Goal: Submit feedback/report problem: Submit feedback/report problem

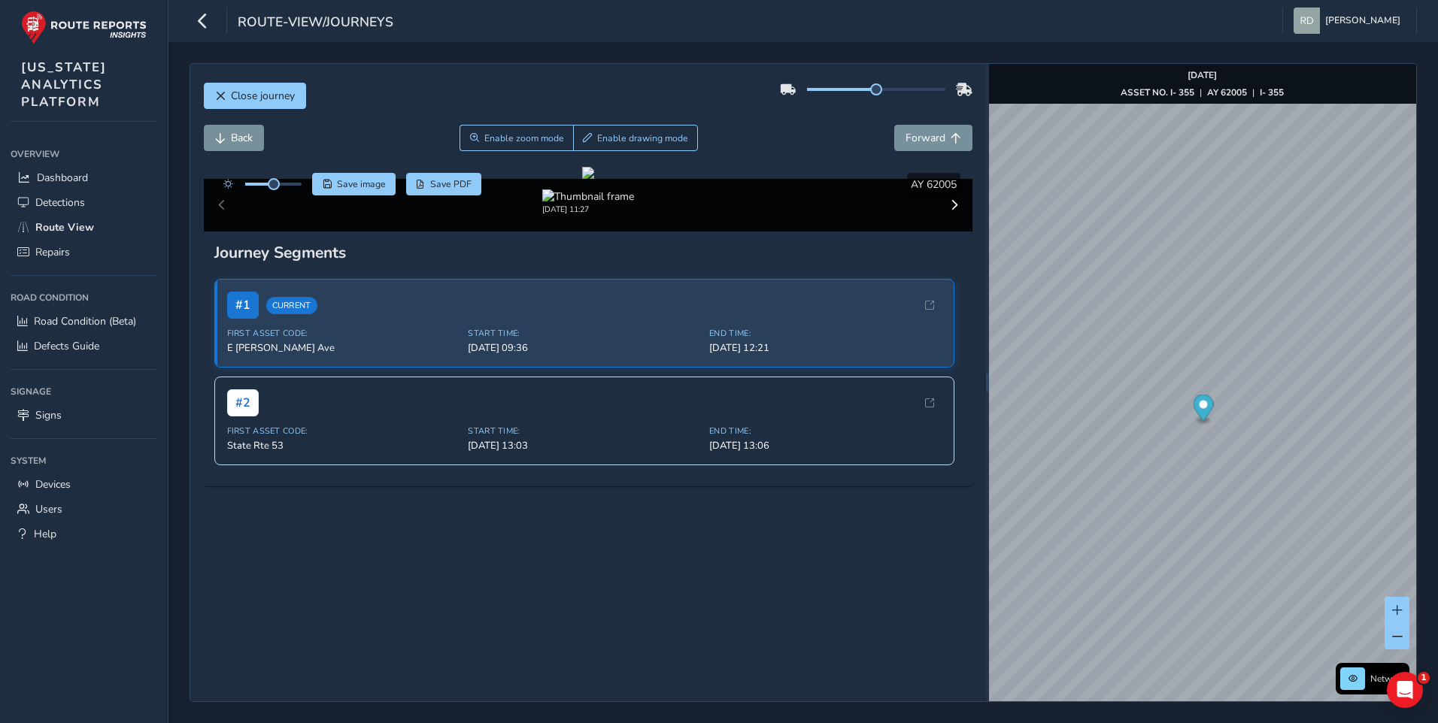
click at [773, 136] on div "Back Enable zoom mode Enable drawing mode Forward" at bounding box center [588, 138] width 769 height 26
drag, startPoint x: 623, startPoint y: 129, endPoint x: 599, endPoint y: 75, distance: 59.2
click at [624, 129] on button "Enable drawing mode" at bounding box center [636, 138] width 126 height 26
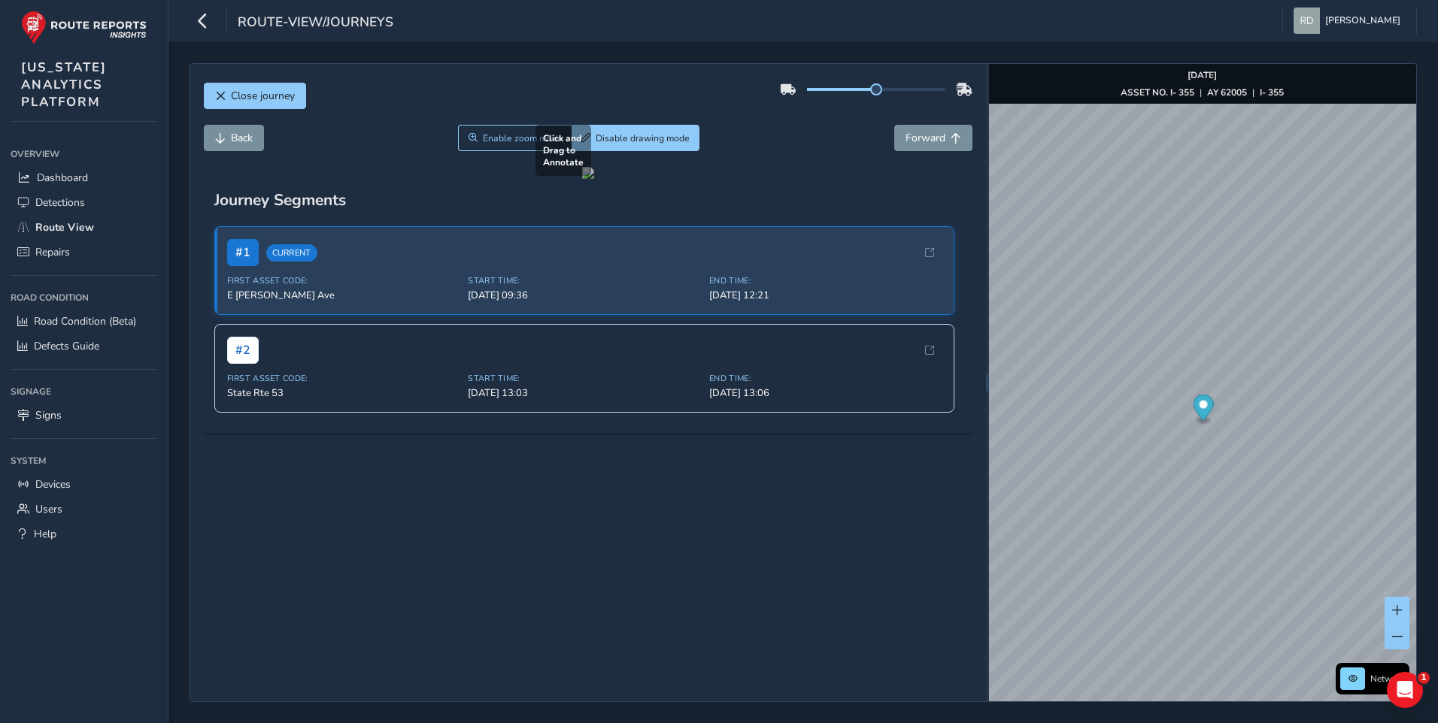
drag, startPoint x: 653, startPoint y: 470, endPoint x: 823, endPoint y: 515, distance: 175.8
click at [594, 179] on div at bounding box center [588, 173] width 12 height 12
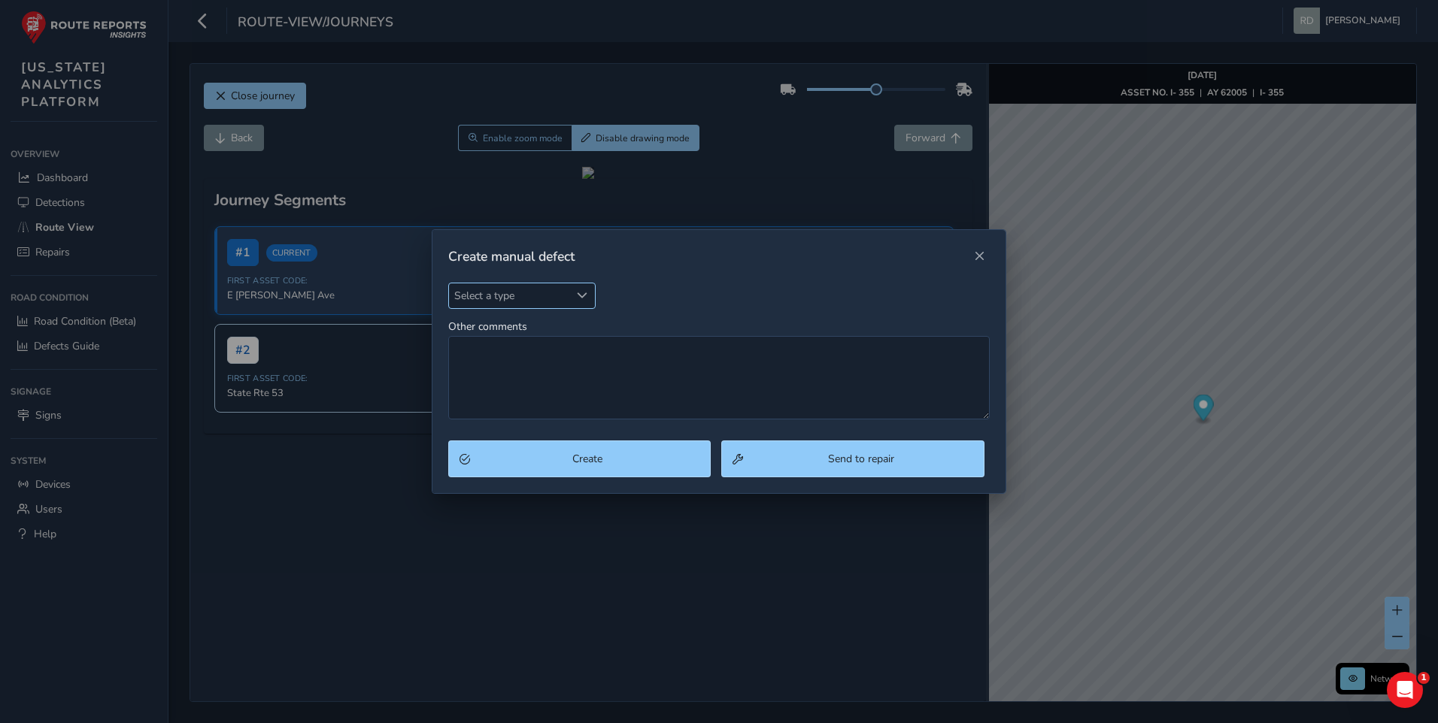
click at [527, 300] on span "Select a type" at bounding box center [509, 296] width 121 height 25
type input "pot"
click at [511, 362] on li "Pothole" at bounding box center [537, 364] width 177 height 25
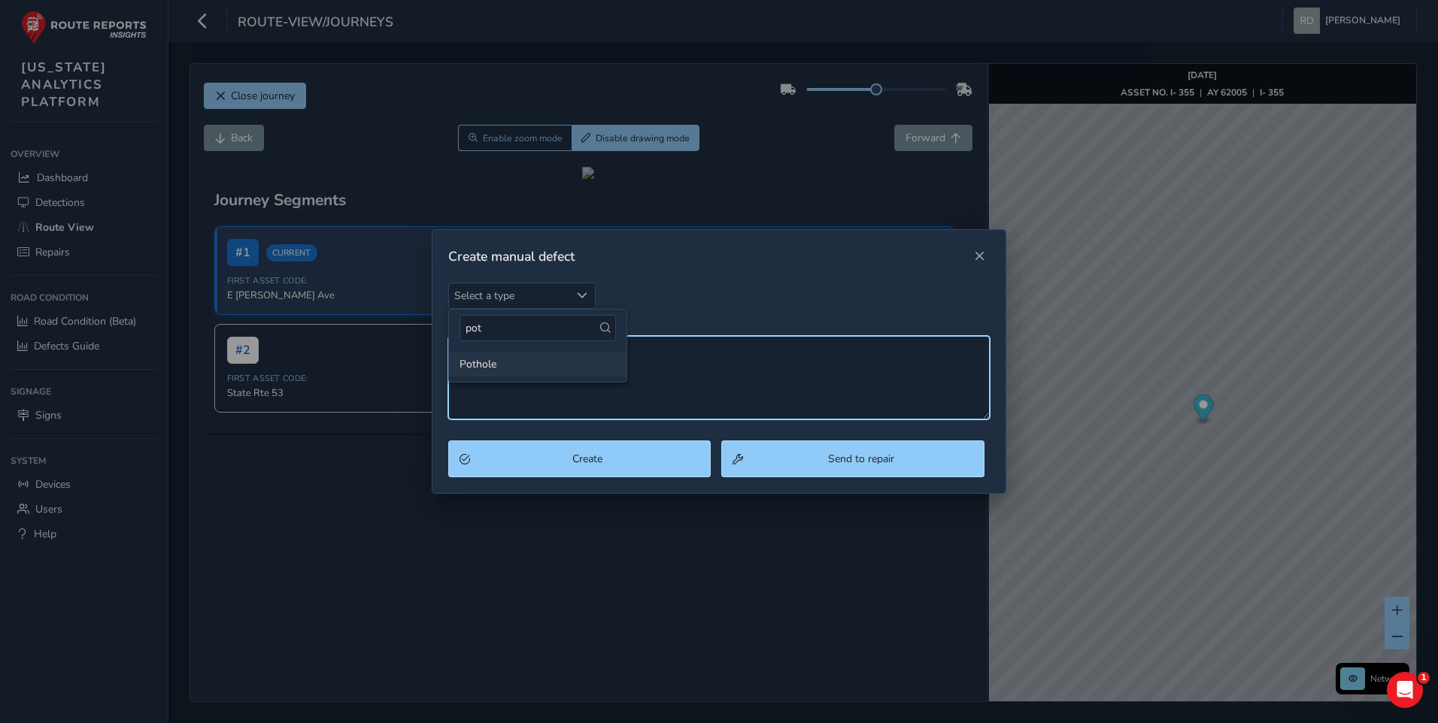
click at [511, 362] on textarea "Other comments" at bounding box center [719, 377] width 542 height 83
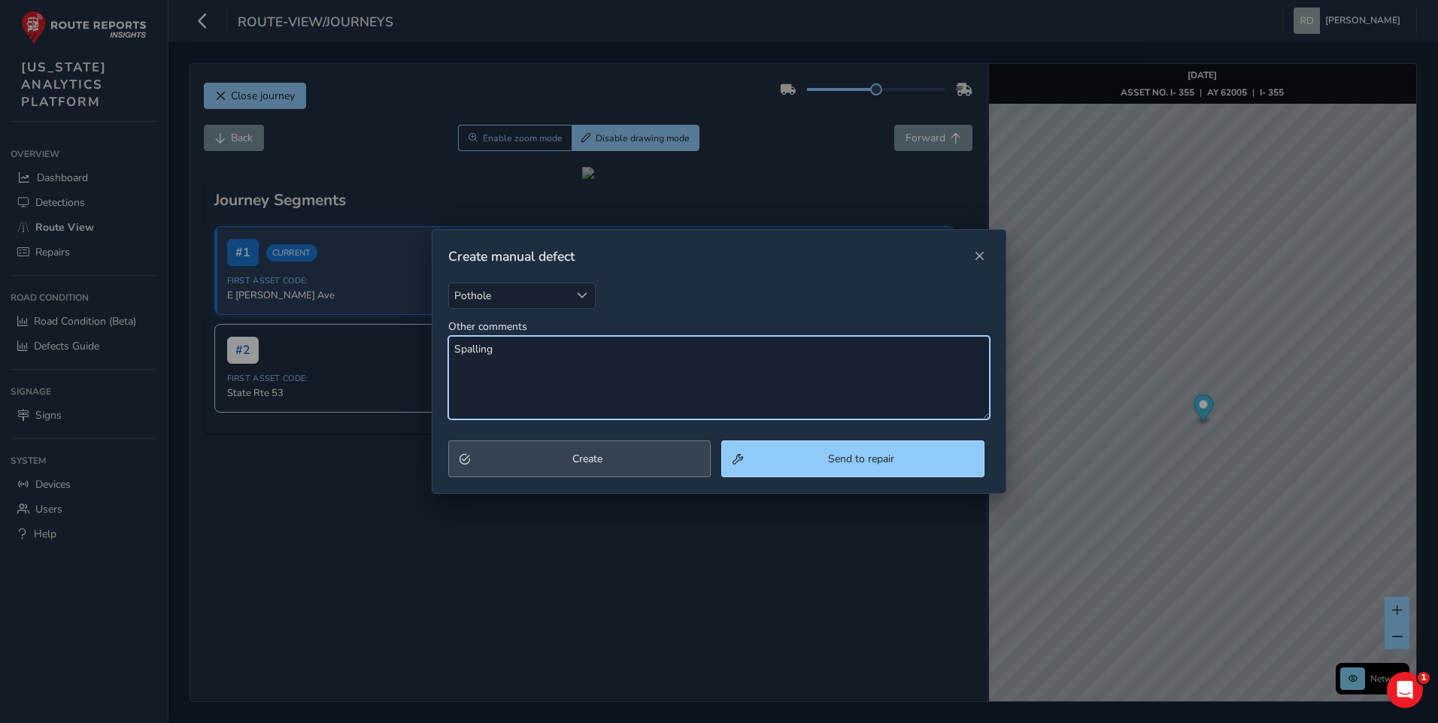
type textarea "Spalling"
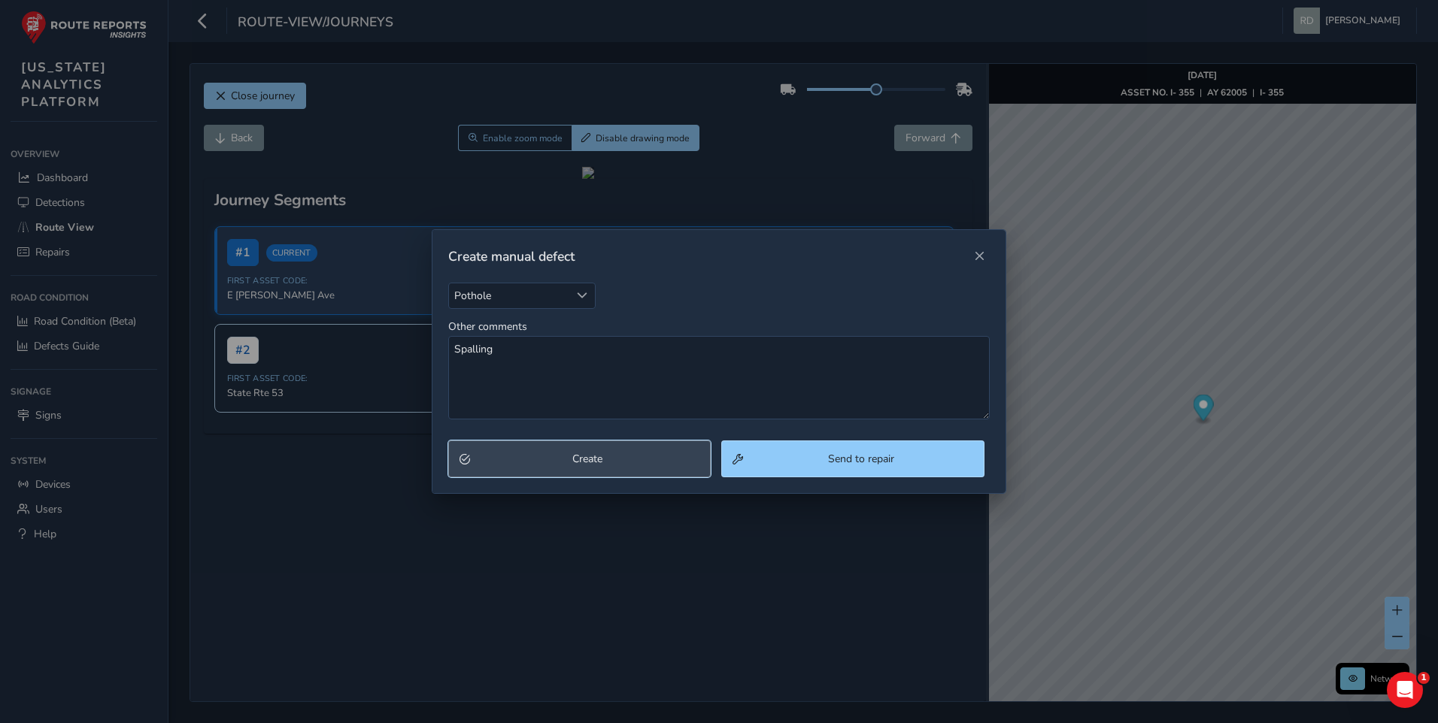
click at [555, 455] on span "Create" at bounding box center [587, 459] width 225 height 14
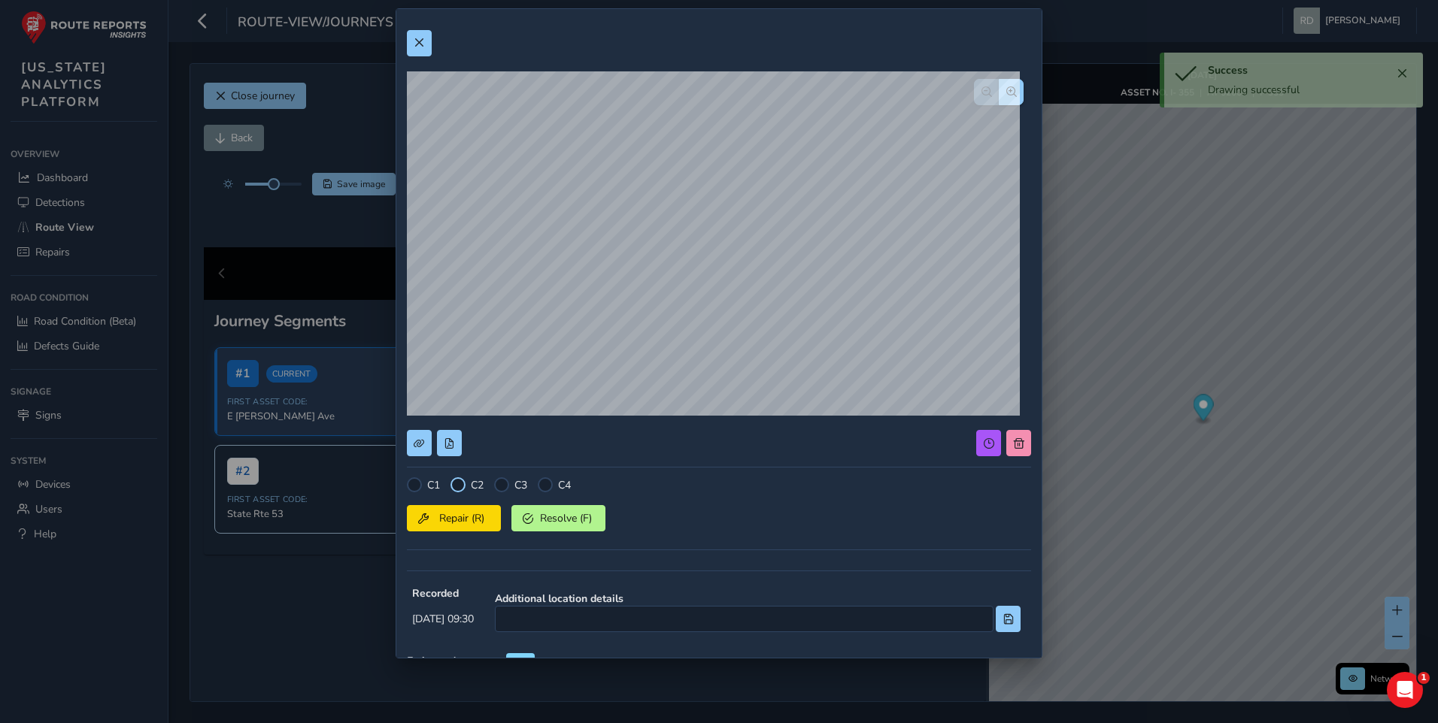
click at [458, 485] on div at bounding box center [457, 485] width 15 height 15
click at [472, 515] on span "Repair (R)" at bounding box center [462, 518] width 56 height 14
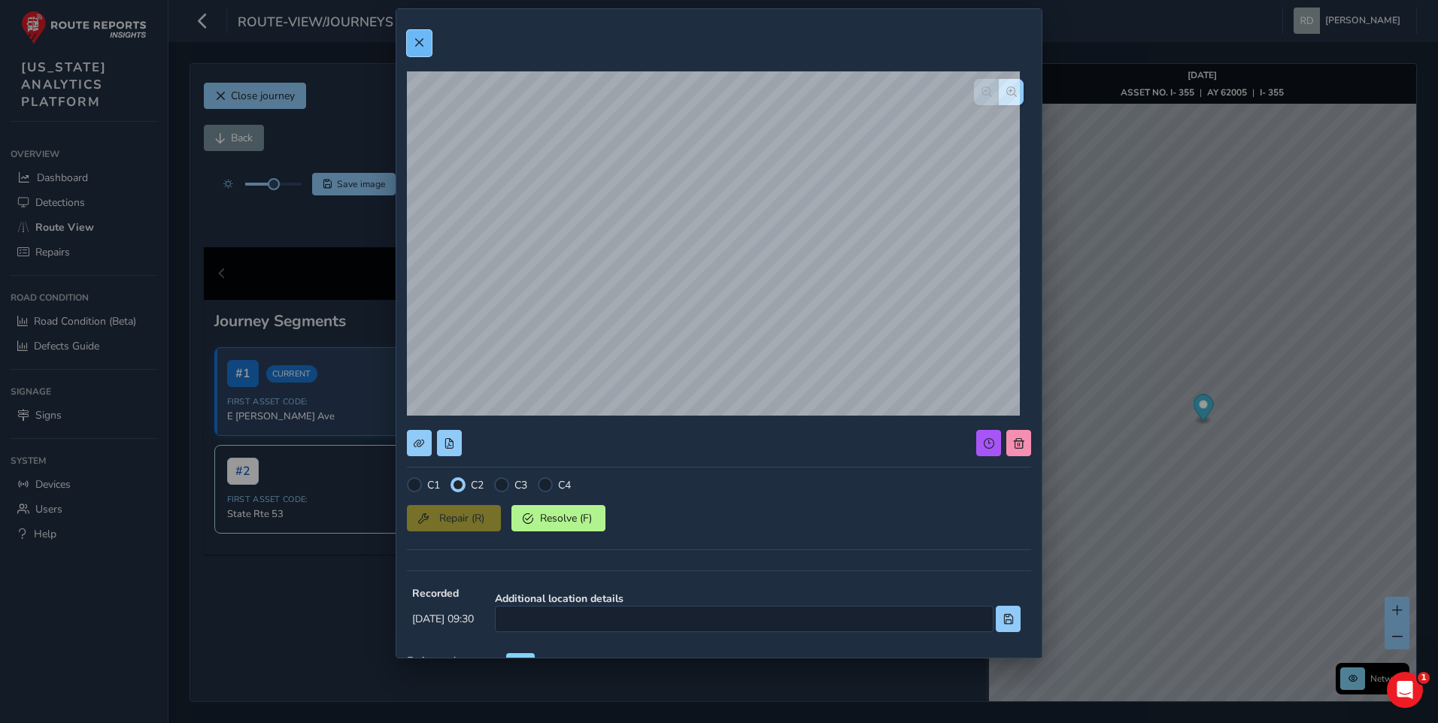
click at [412, 36] on button at bounding box center [419, 43] width 25 height 26
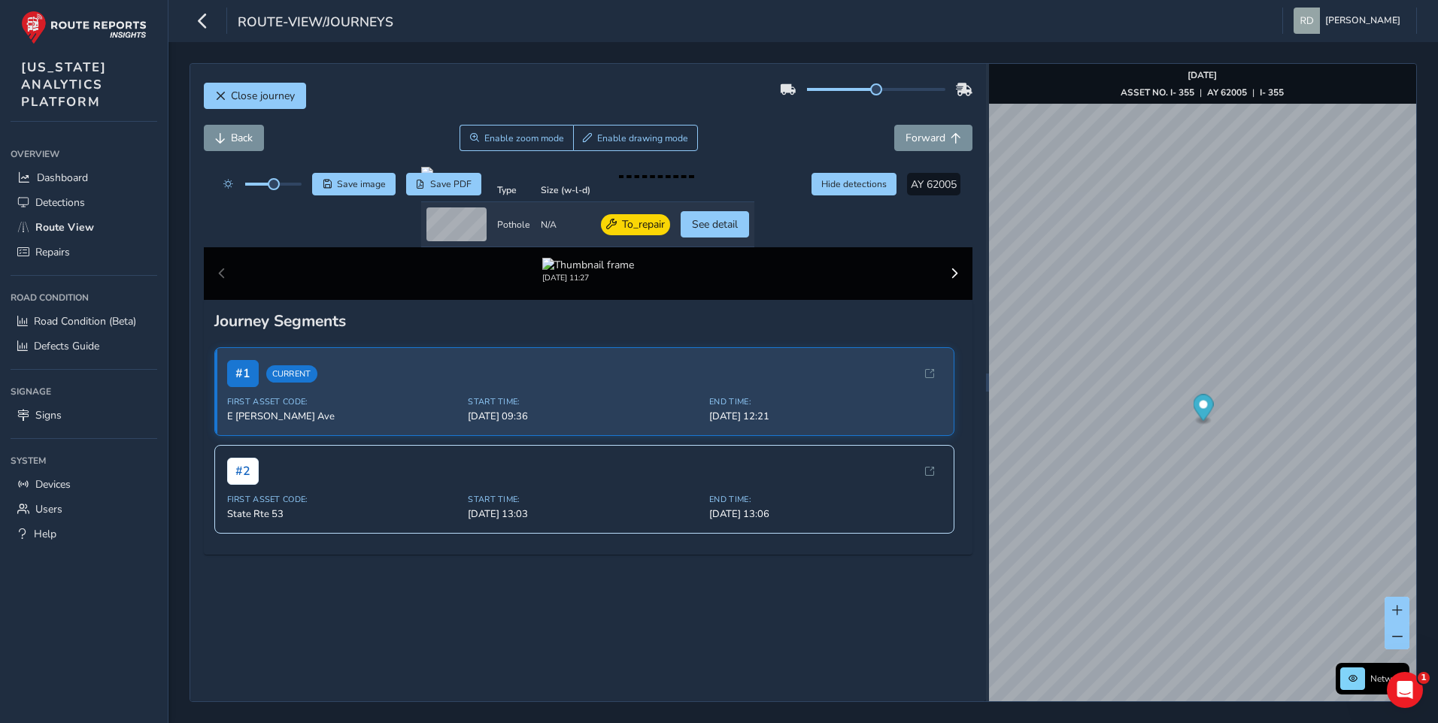
click at [726, 121] on div "Close journey" at bounding box center [588, 101] width 769 height 48
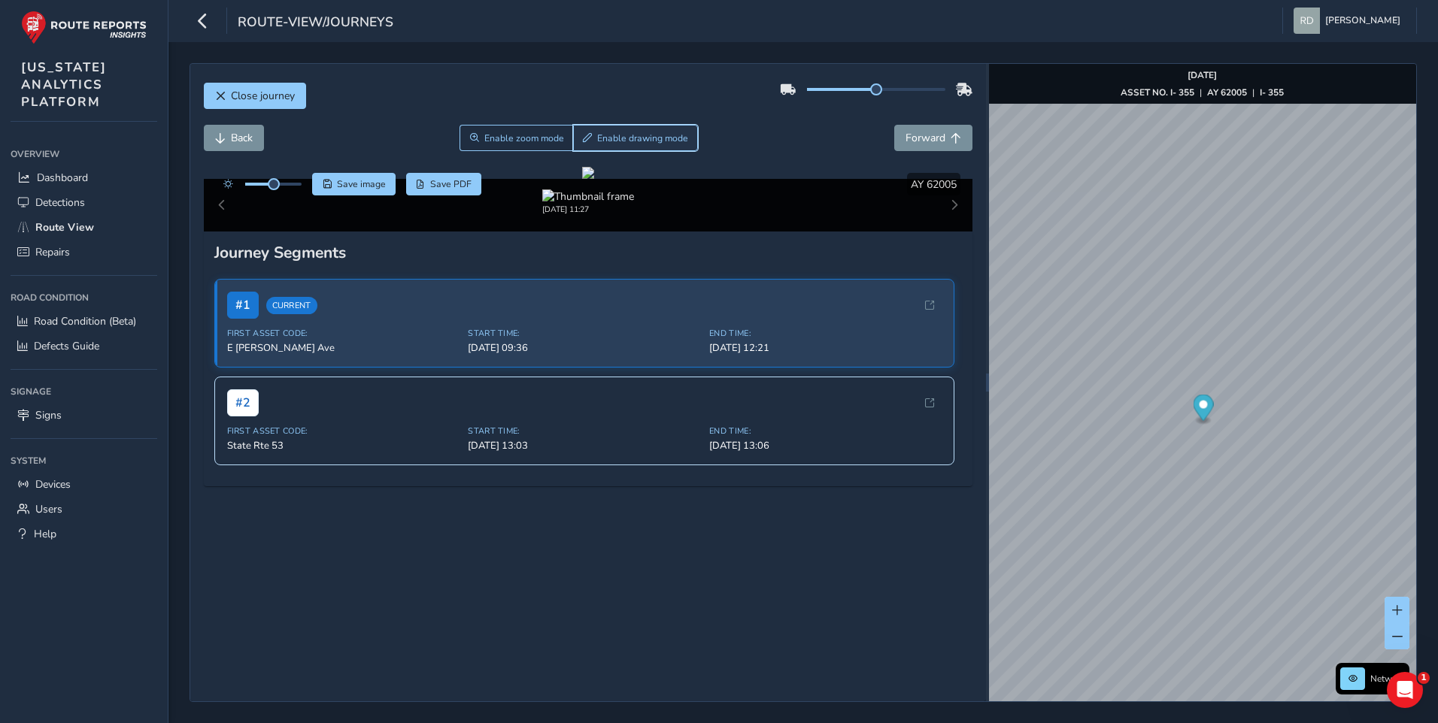
click at [584, 137] on span "Draw" at bounding box center [587, 137] width 9 height 9
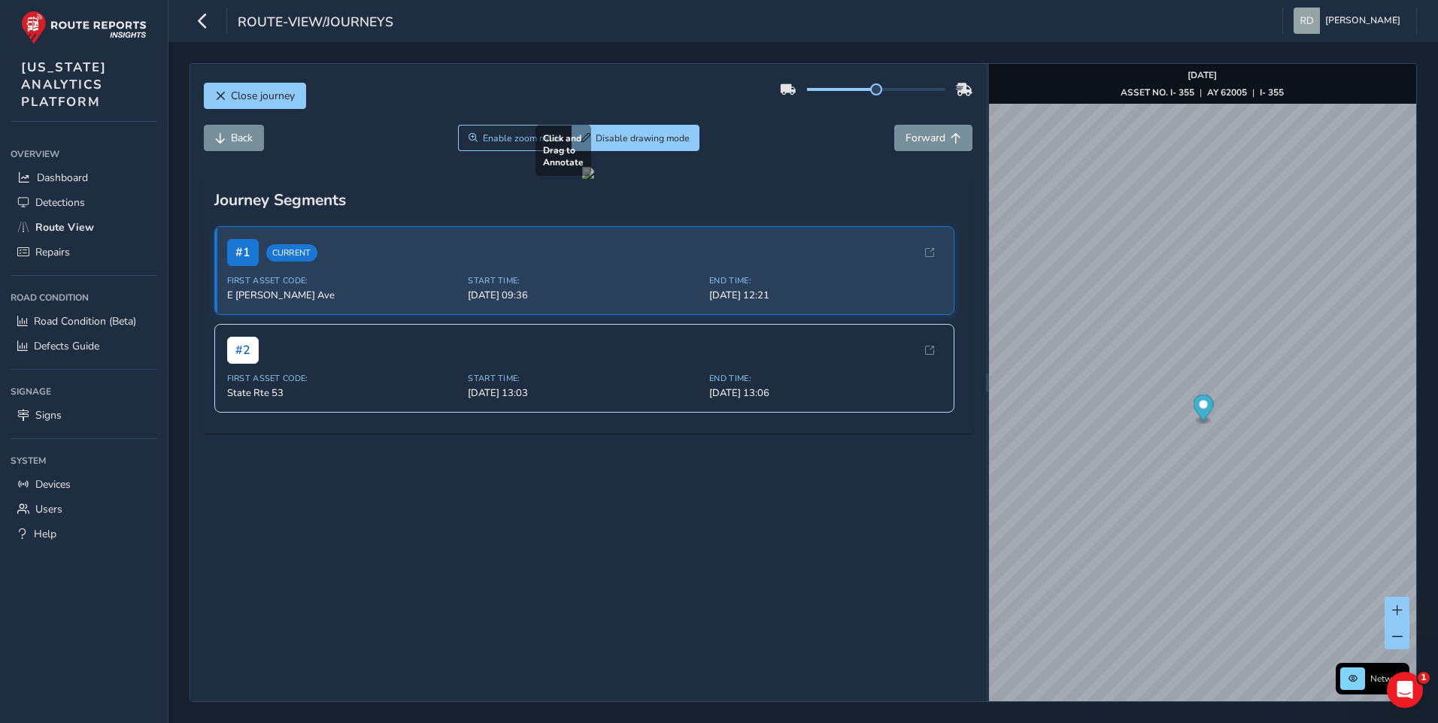
drag, startPoint x: 719, startPoint y: 471, endPoint x: 918, endPoint y: 536, distance: 209.5
click at [594, 179] on div at bounding box center [588, 173] width 12 height 12
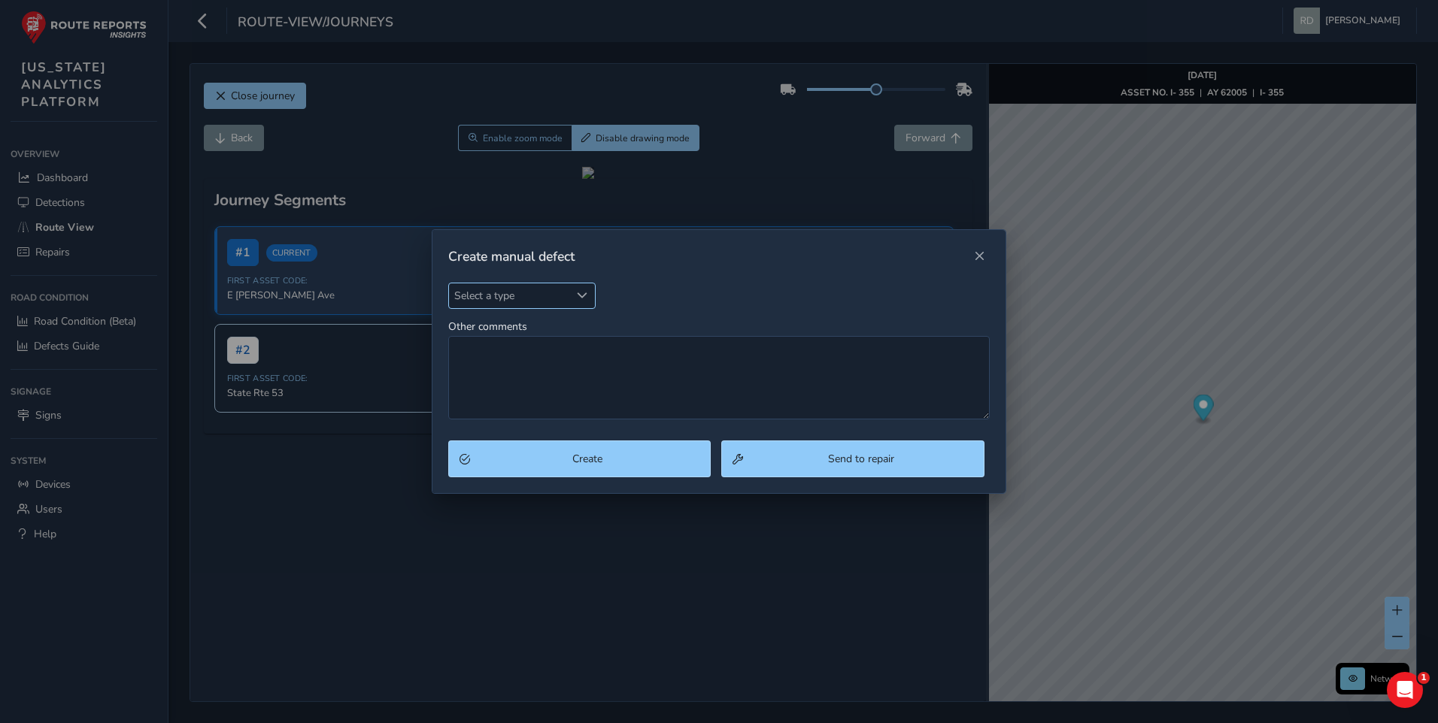
click at [561, 287] on span "Select a type" at bounding box center [509, 296] width 121 height 25
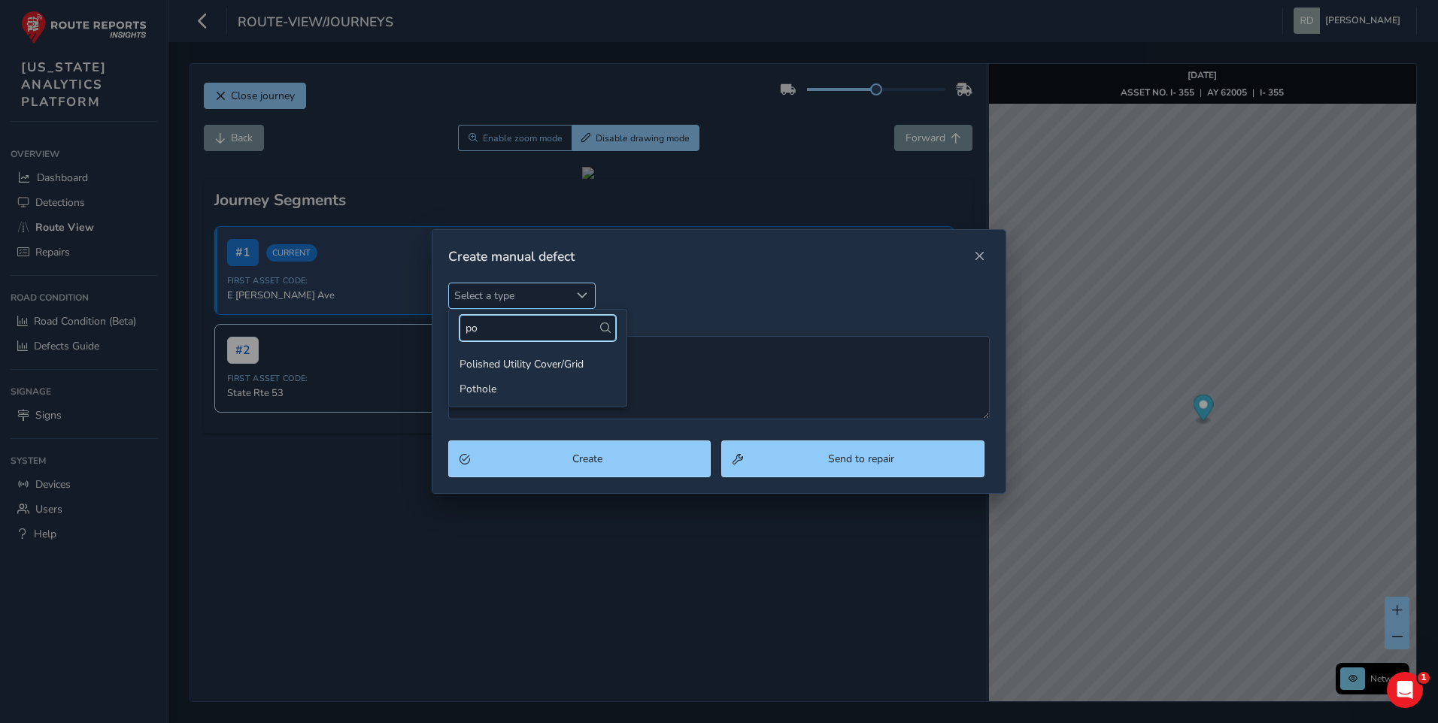
type input "poy"
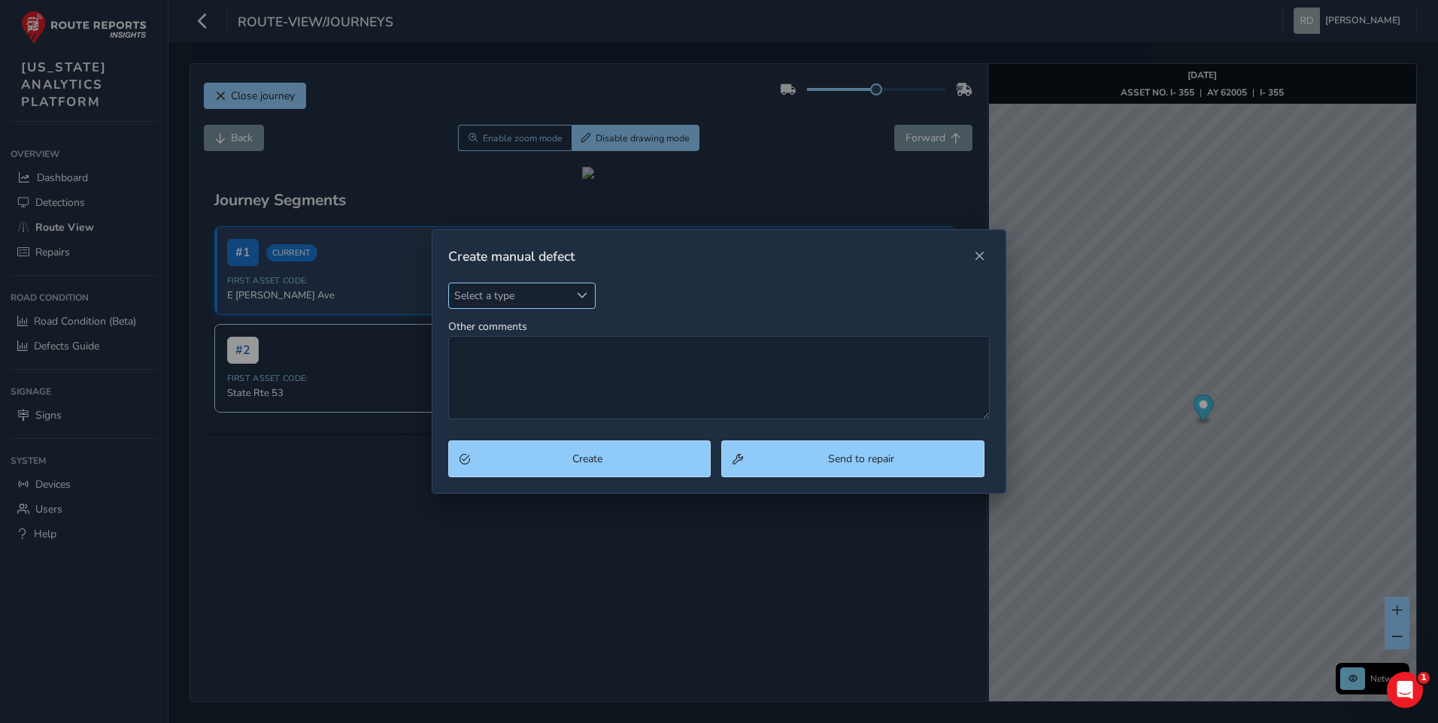
click at [521, 288] on span "Select a type" at bounding box center [509, 296] width 121 height 25
type input "pot"
click at [505, 377] on ul "Pothole" at bounding box center [537, 364] width 177 height 35
click at [511, 369] on li "Pothole" at bounding box center [537, 364] width 177 height 25
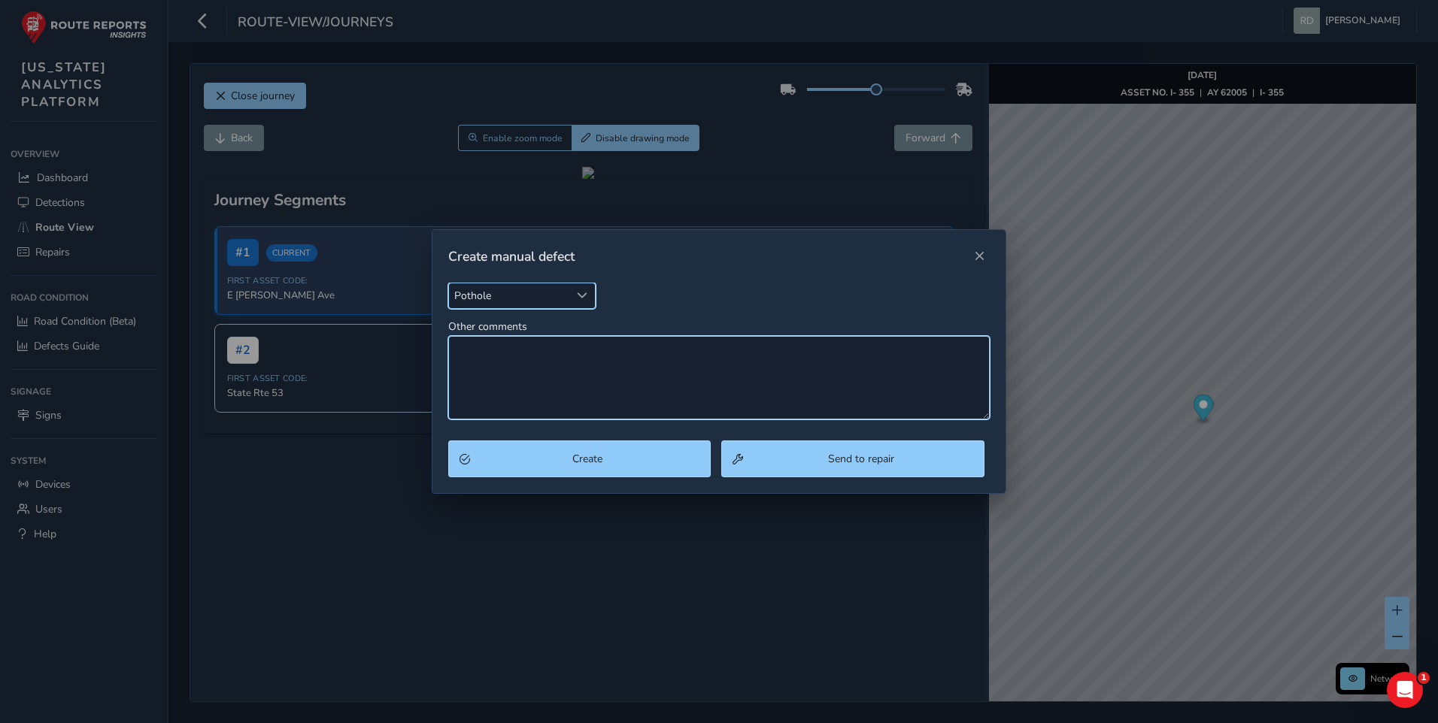
click at [564, 356] on textarea "Other comments" at bounding box center [719, 377] width 542 height 83
type textarea "S"
click at [608, 354] on textarea "pall" at bounding box center [719, 377] width 542 height 83
type textarea "p"
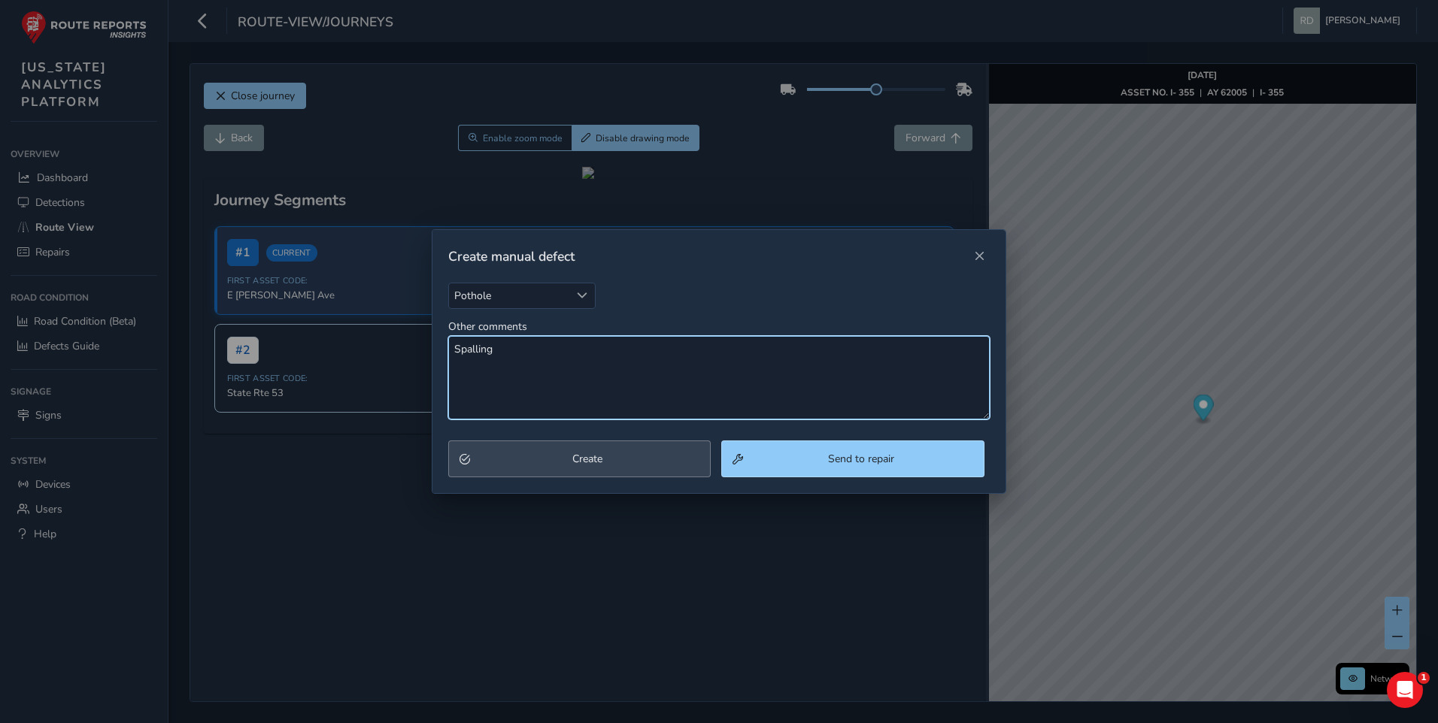
type textarea "Spalling"
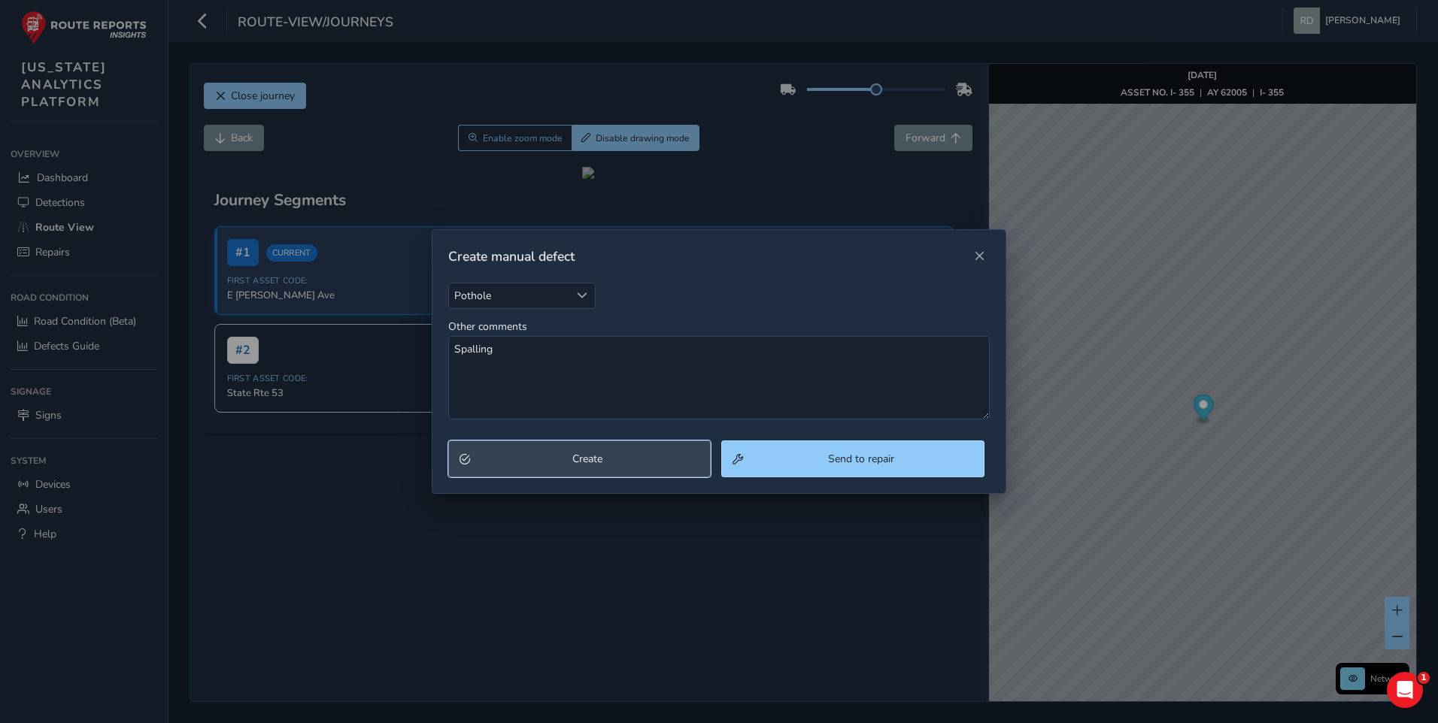
click at [612, 471] on button "Create" at bounding box center [579, 459] width 263 height 37
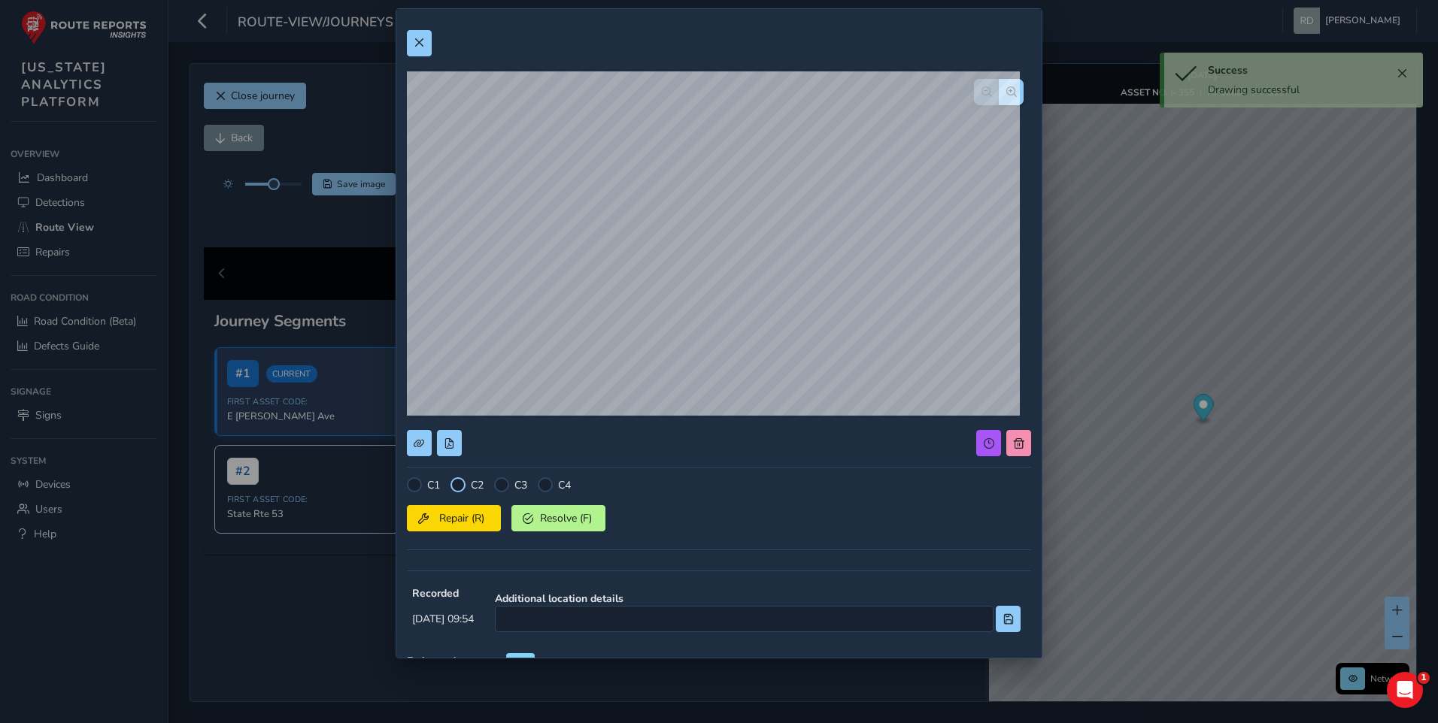
click at [457, 486] on div at bounding box center [457, 485] width 15 height 15
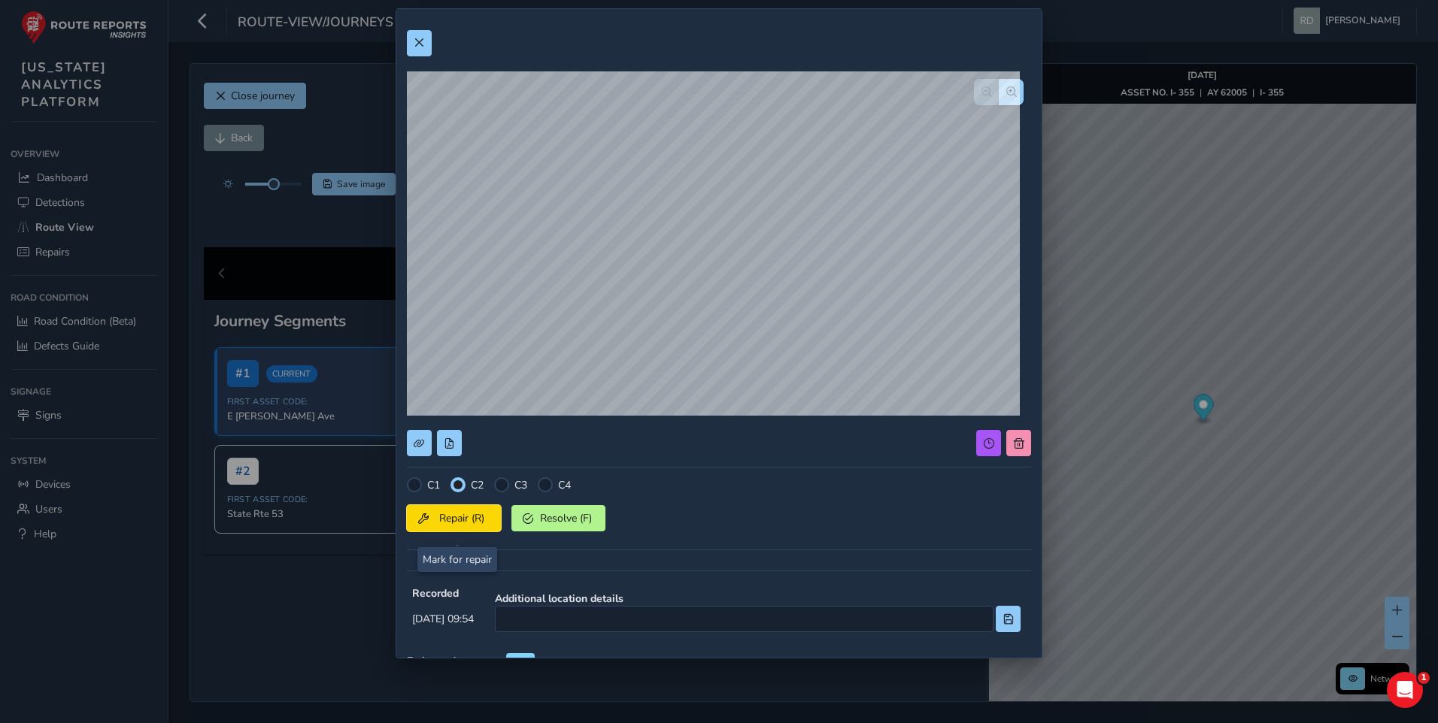
click at [453, 529] on button "Repair (R)" at bounding box center [454, 518] width 94 height 26
click at [427, 37] on button at bounding box center [419, 43] width 25 height 26
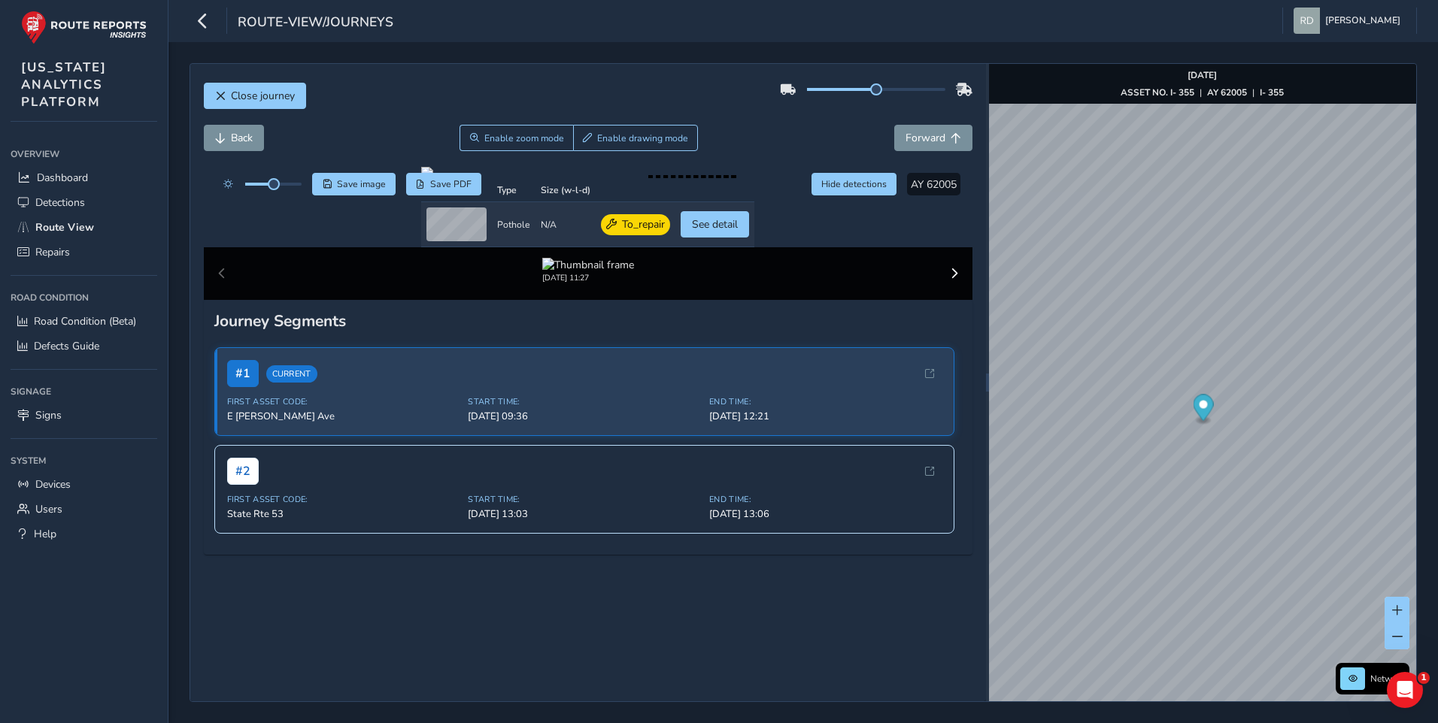
click at [475, 76] on div "Close journey Back Enable zoom mode Enable drawing mode Forward Click and Drag …" at bounding box center [588, 383] width 796 height 638
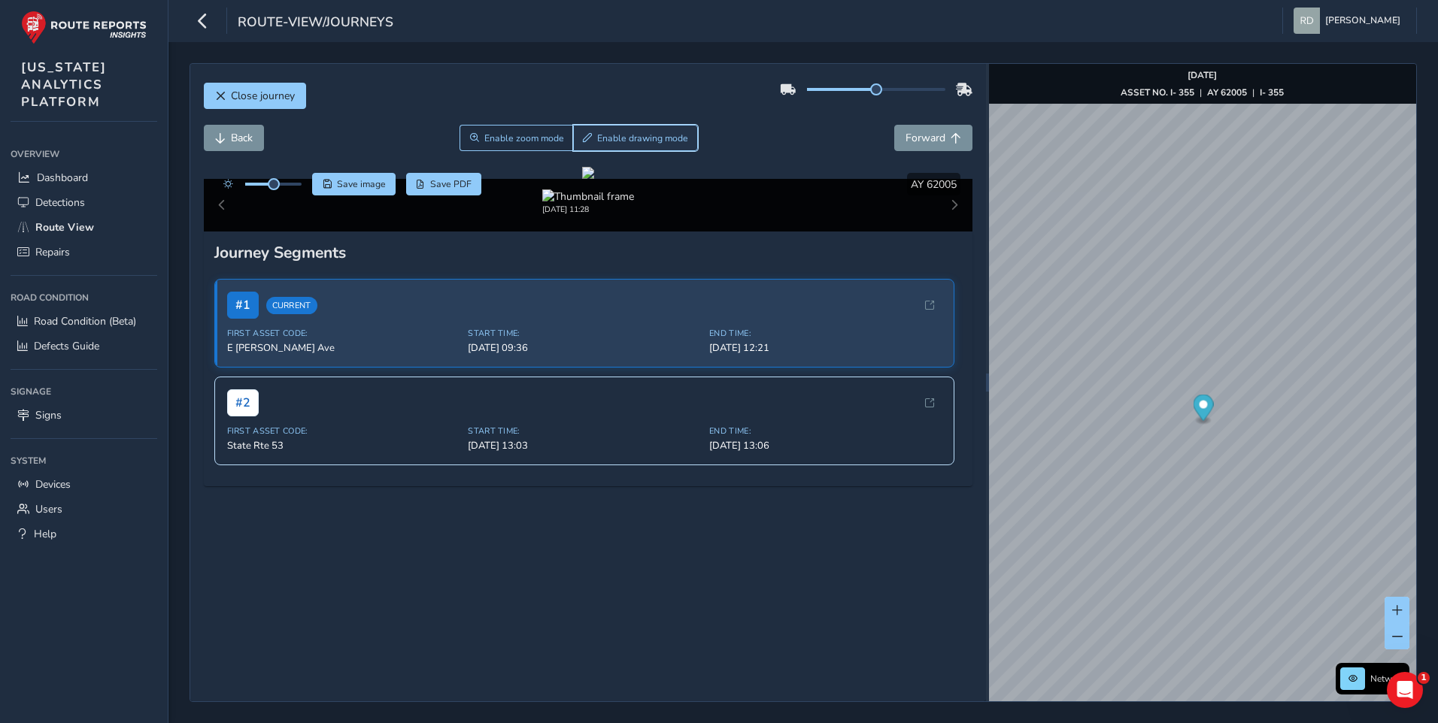
click at [664, 145] on button "Enable drawing mode" at bounding box center [636, 138] width 126 height 26
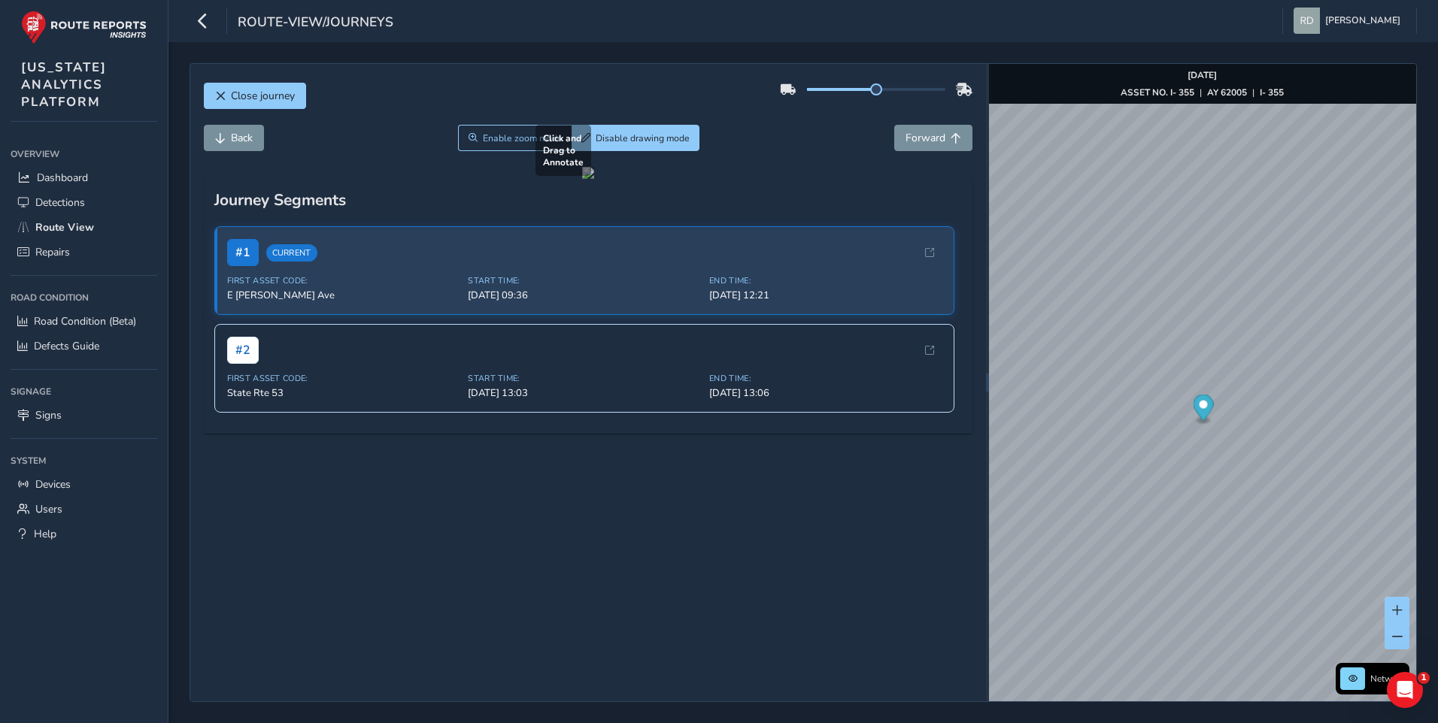
drag, startPoint x: 545, startPoint y: 449, endPoint x: 781, endPoint y: 517, distance: 245.8
click at [594, 179] on div at bounding box center [588, 173] width 12 height 12
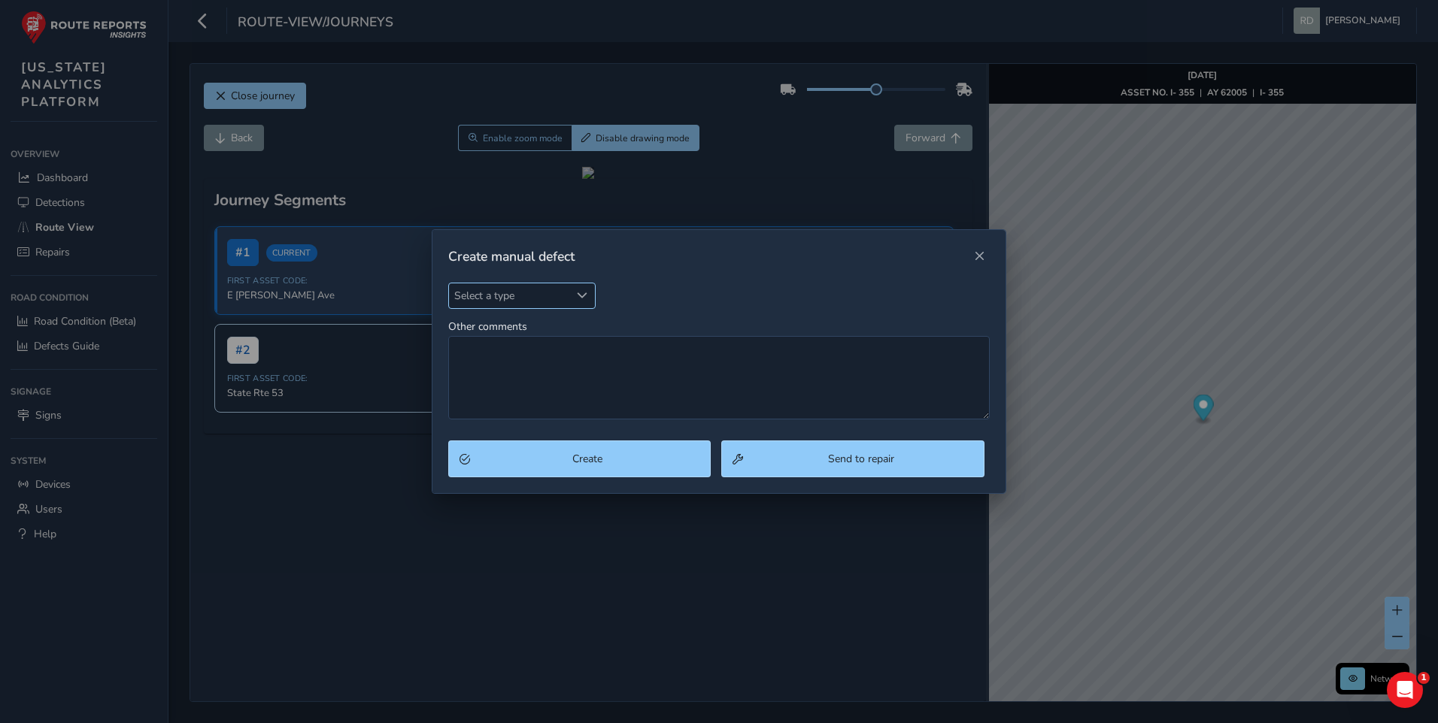
click at [541, 300] on span "Select a type" at bounding box center [509, 296] width 121 height 25
type input "pot"
click at [591, 379] on ul "Pothole" at bounding box center [537, 364] width 177 height 35
click at [564, 366] on li "Pothole" at bounding box center [537, 364] width 177 height 25
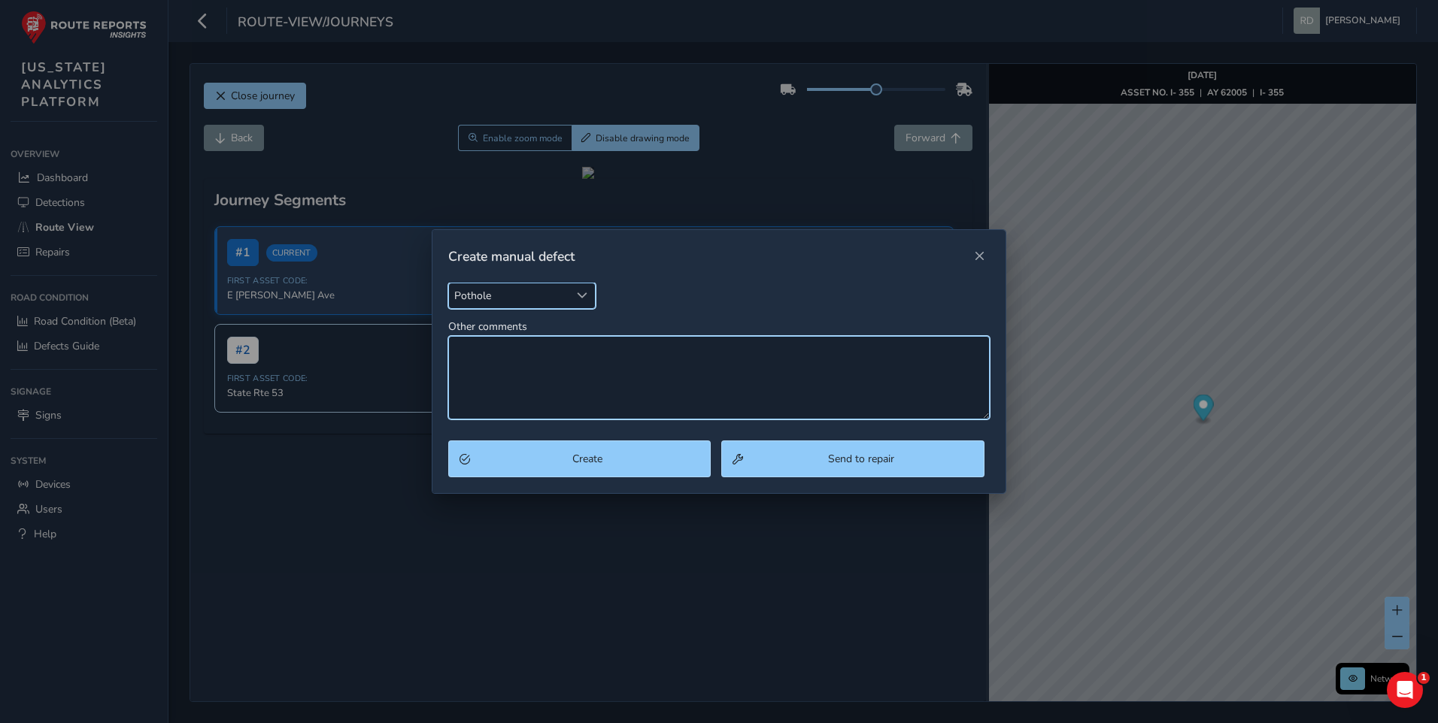
click at [587, 359] on textarea "Other comments" at bounding box center [719, 377] width 542 height 83
type textarea "D"
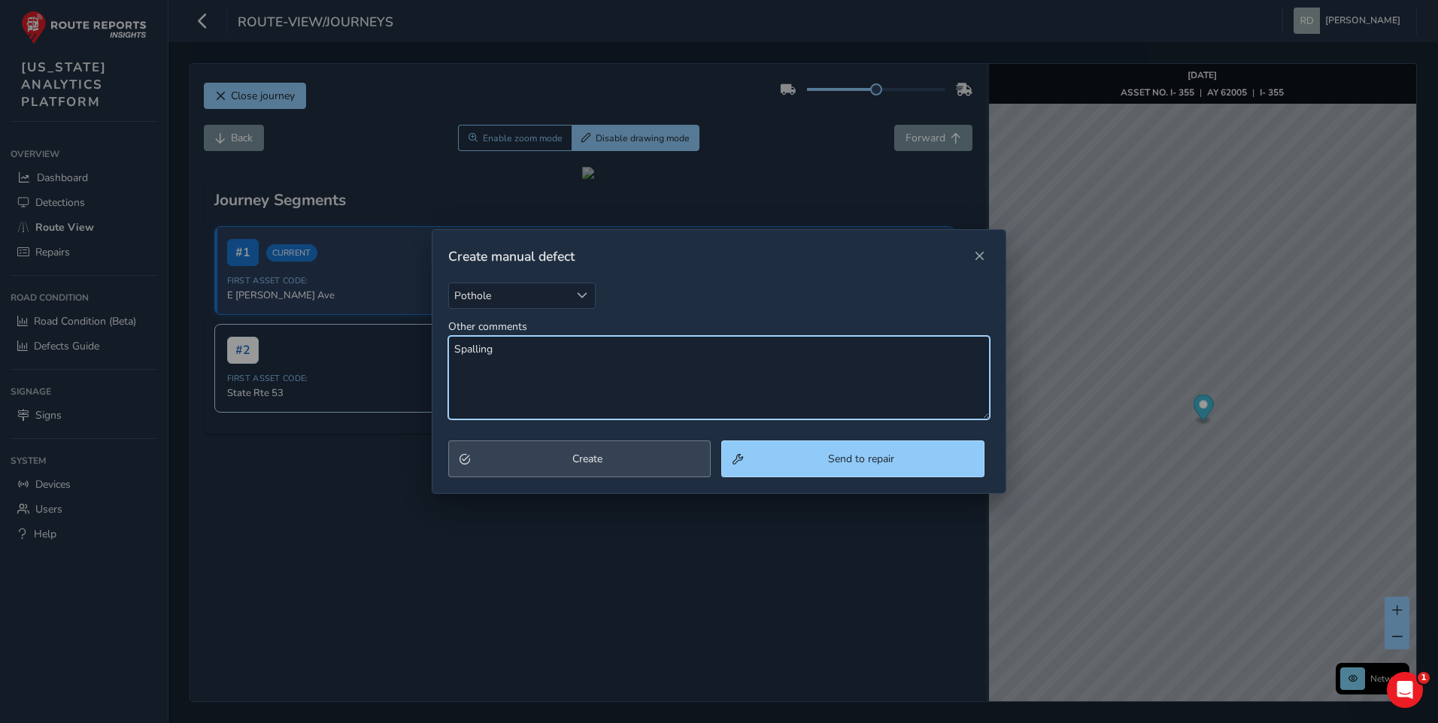
type textarea "Spalling"
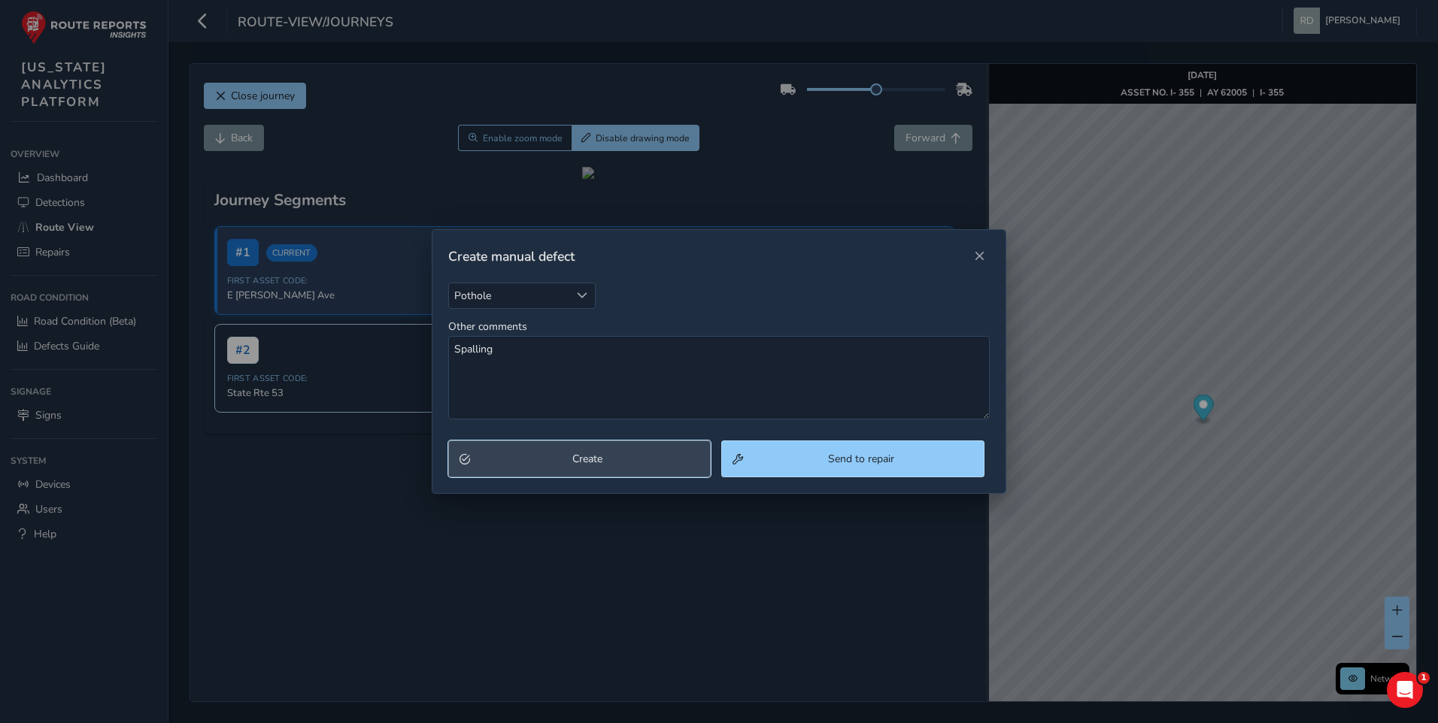
click at [590, 443] on button "Create" at bounding box center [579, 459] width 263 height 37
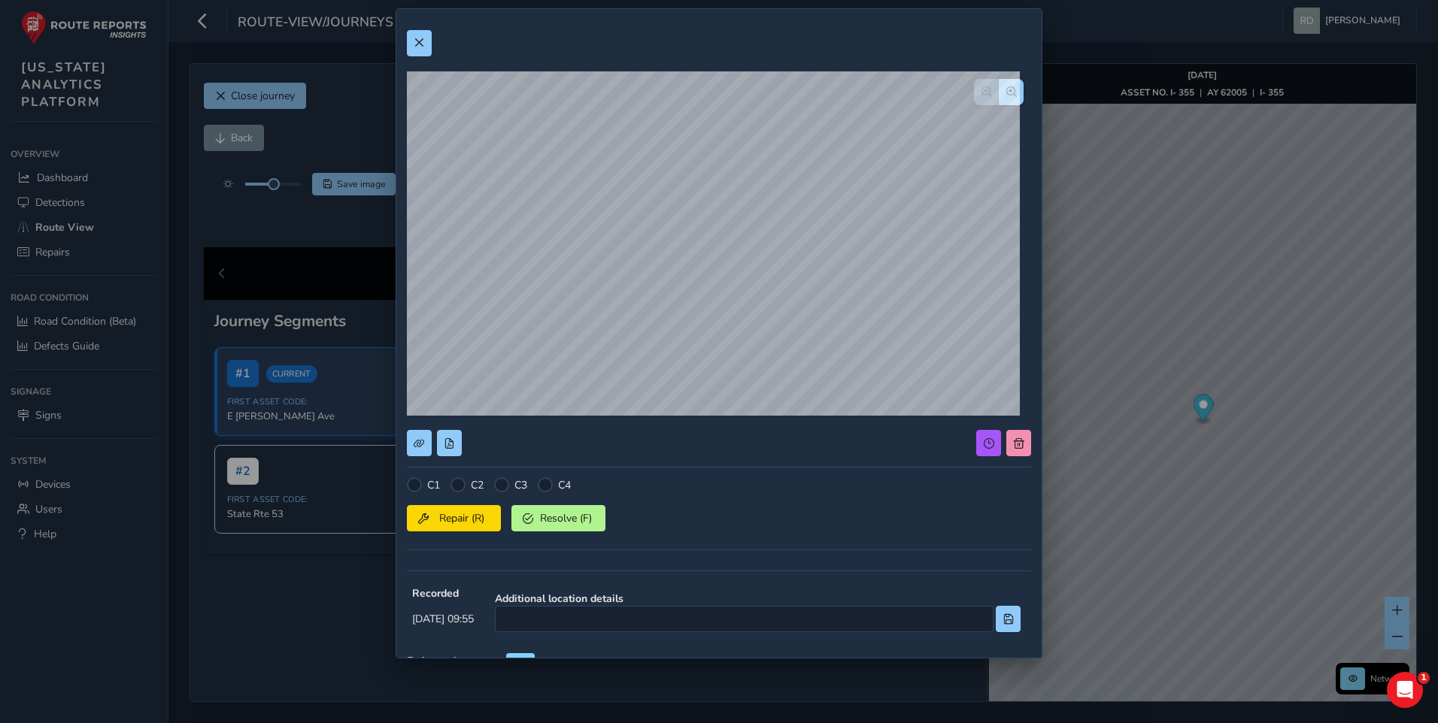
click at [463, 485] on div at bounding box center [457, 485] width 15 height 15
click at [461, 490] on div at bounding box center [457, 485] width 15 height 15
click at [457, 485] on div at bounding box center [457, 485] width 15 height 15
click at [456, 516] on span "Repair (R)" at bounding box center [462, 518] width 56 height 14
click at [410, 42] on button at bounding box center [419, 43] width 25 height 26
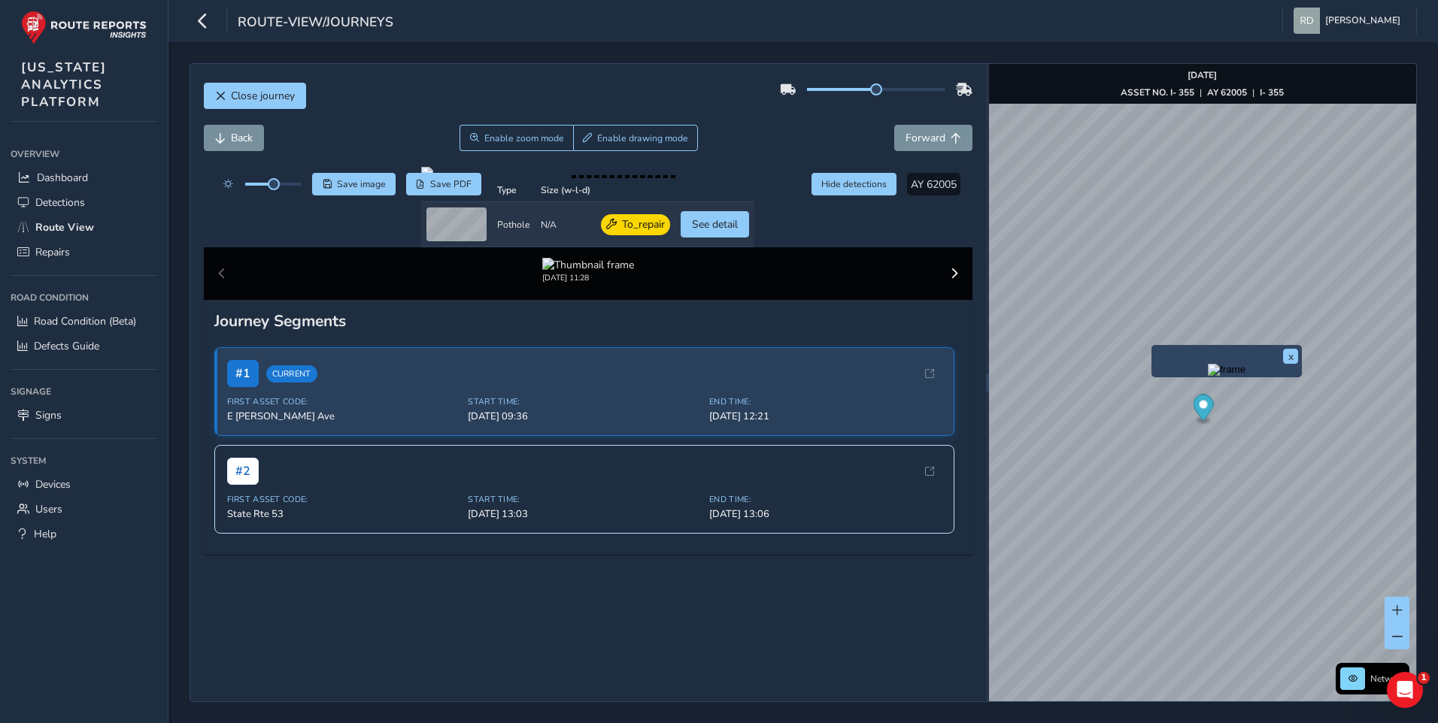
click at [827, 86] on div at bounding box center [876, 89] width 193 height 24
click at [804, 111] on div "Close journey" at bounding box center [588, 101] width 769 height 48
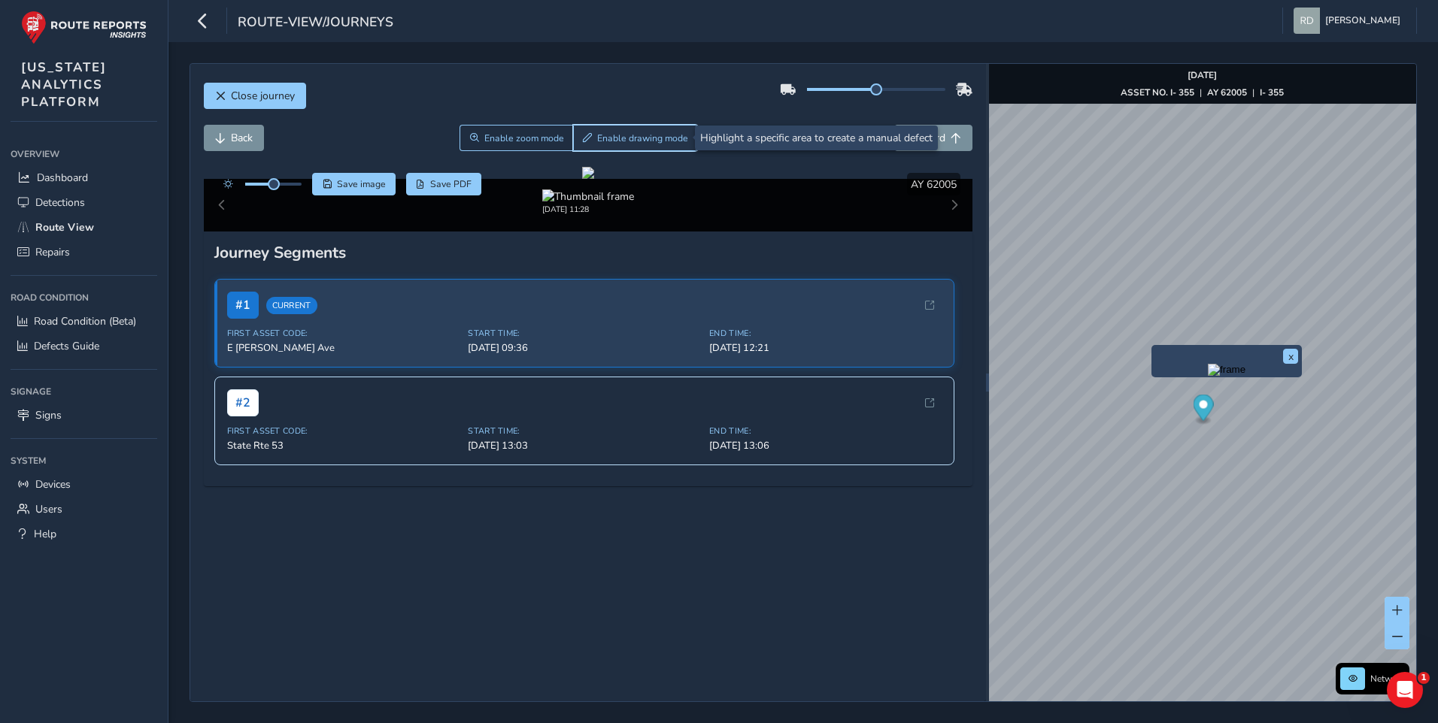
click at [666, 137] on span "Enable drawing mode" at bounding box center [642, 138] width 91 height 12
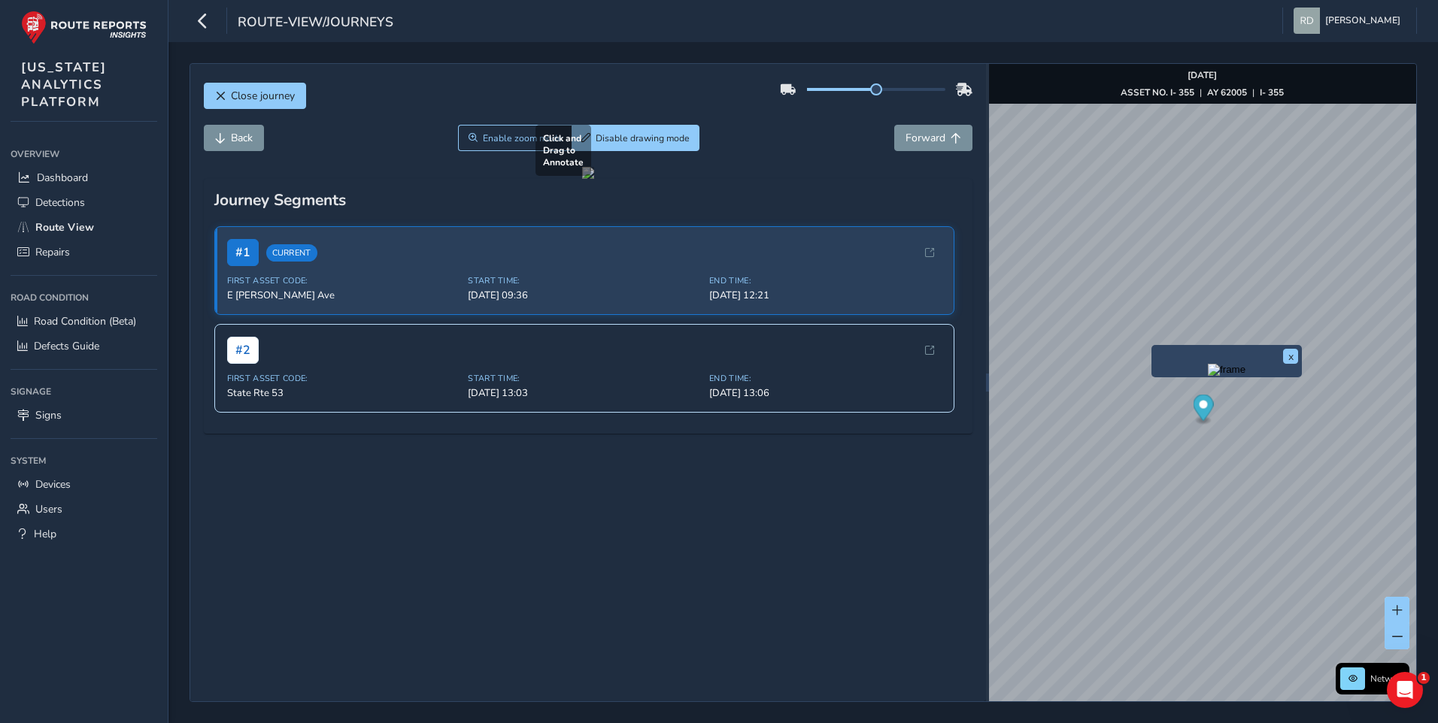
drag, startPoint x: 511, startPoint y: 462, endPoint x: 675, endPoint y: 544, distance: 182.3
click at [594, 179] on div at bounding box center [588, 173] width 12 height 12
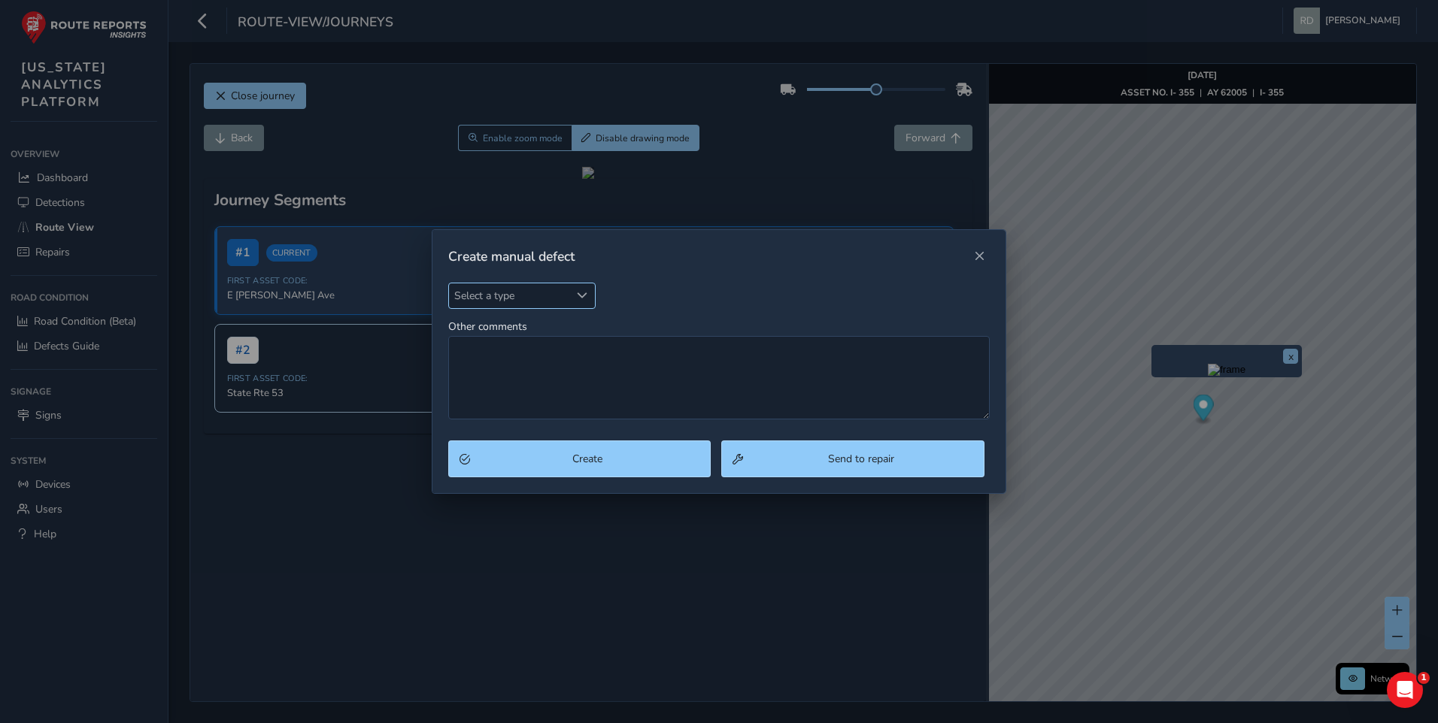
click at [529, 290] on span "Select a type" at bounding box center [509, 296] width 121 height 25
type input "pot"
click at [487, 368] on li "Pothole" at bounding box center [537, 364] width 177 height 25
click at [551, 449] on button "Create" at bounding box center [579, 459] width 263 height 37
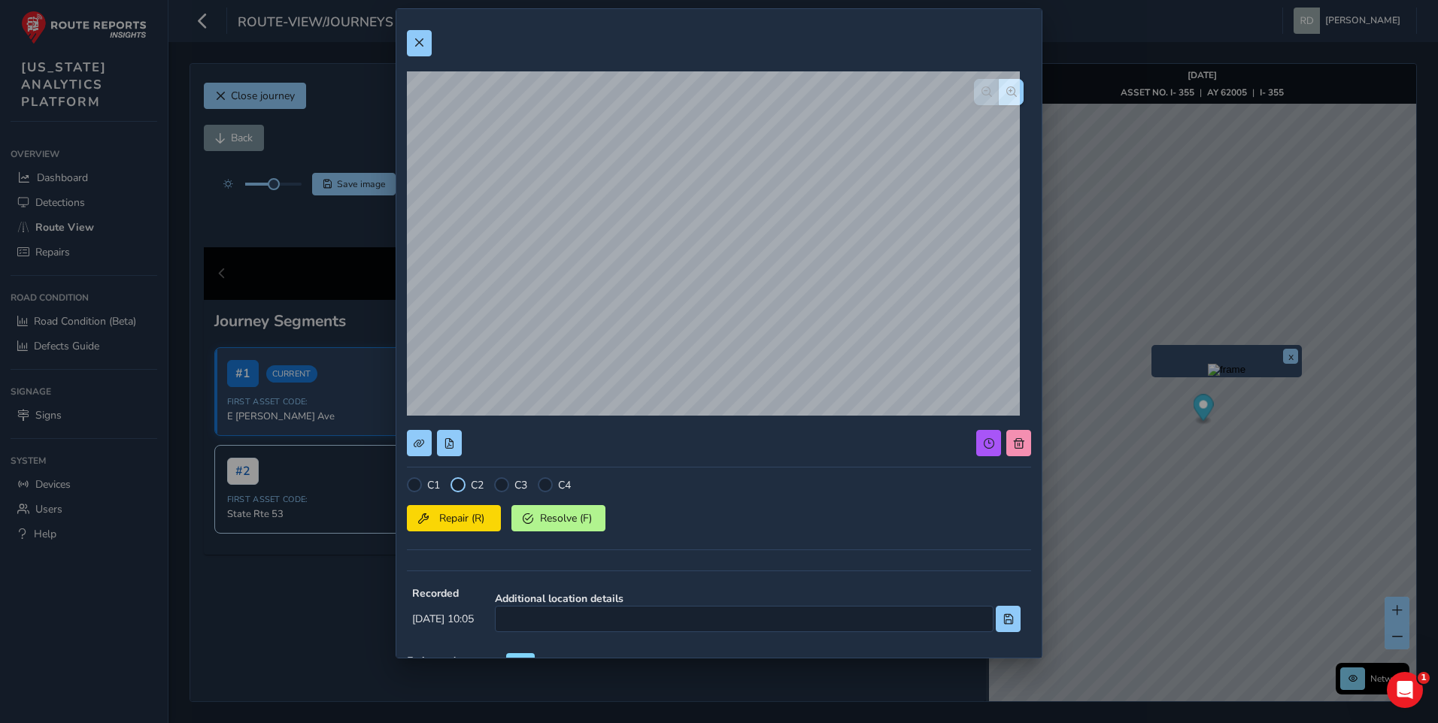
drag, startPoint x: 453, startPoint y: 486, endPoint x: 467, endPoint y: 505, distance: 23.2
click at [453, 486] on div at bounding box center [457, 485] width 15 height 15
click at [475, 518] on span "Repair (R)" at bounding box center [462, 518] width 56 height 14
click at [430, 44] on button at bounding box center [419, 43] width 25 height 26
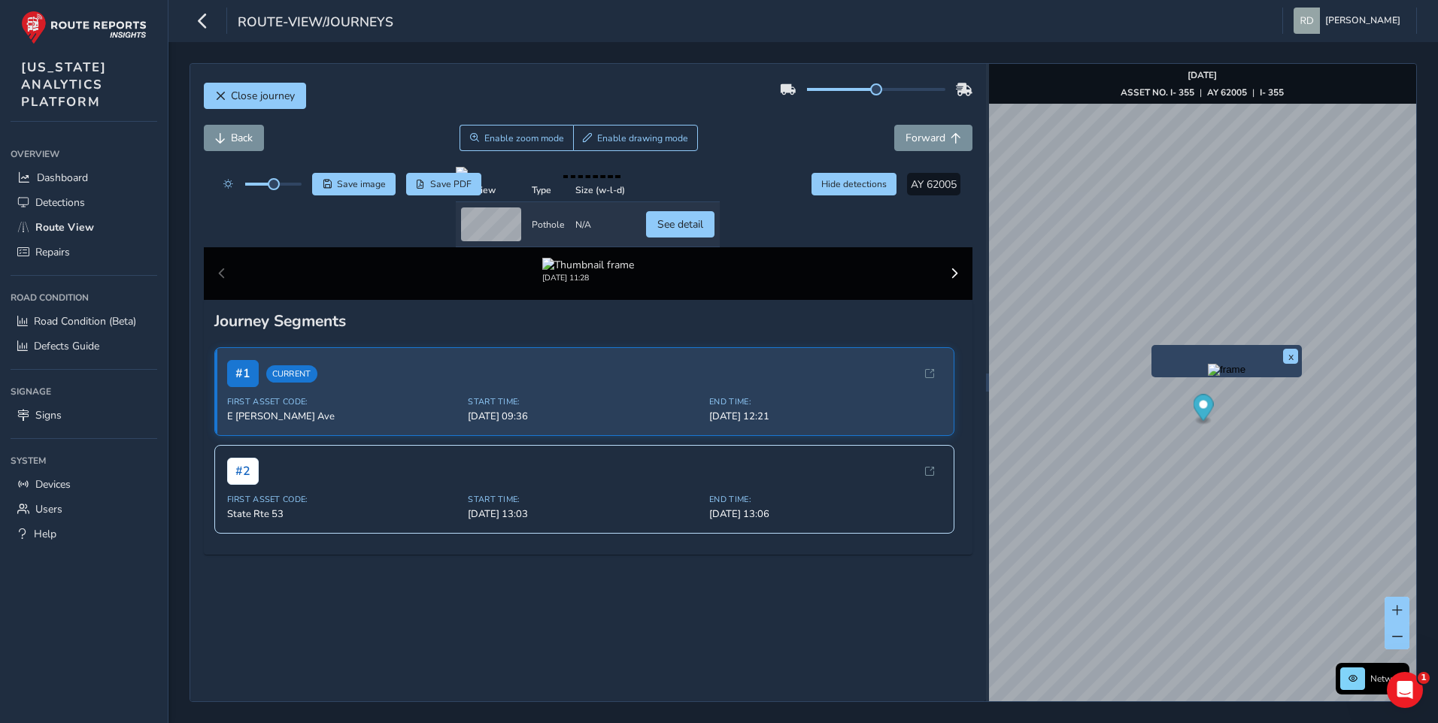
click at [794, 141] on div "Back Enable zoom mode Enable drawing mode Forward" at bounding box center [588, 138] width 769 height 26
